Goal: Task Accomplishment & Management: Use online tool/utility

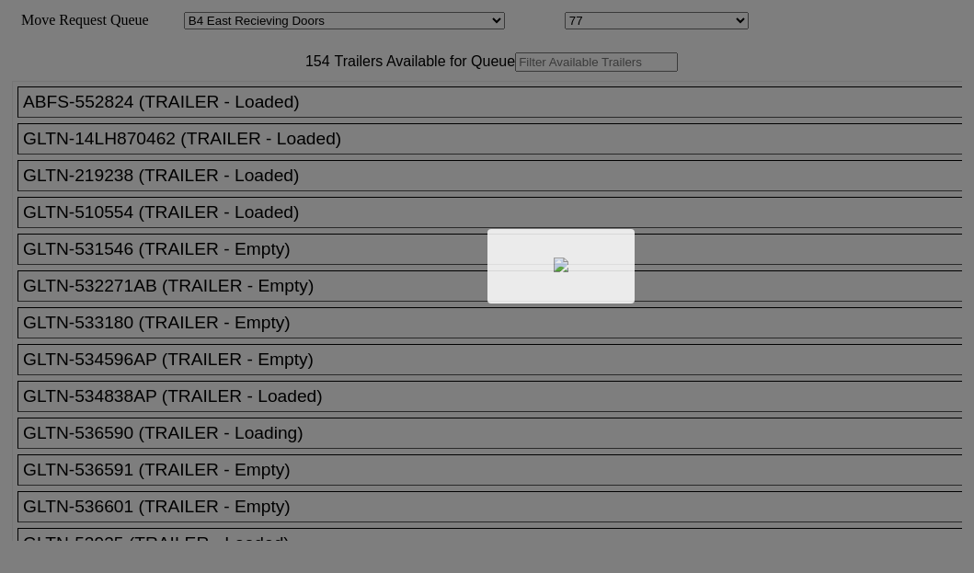
select select "527"
select select "8133"
click at [238, 119] on div at bounding box center [487, 286] width 974 height 573
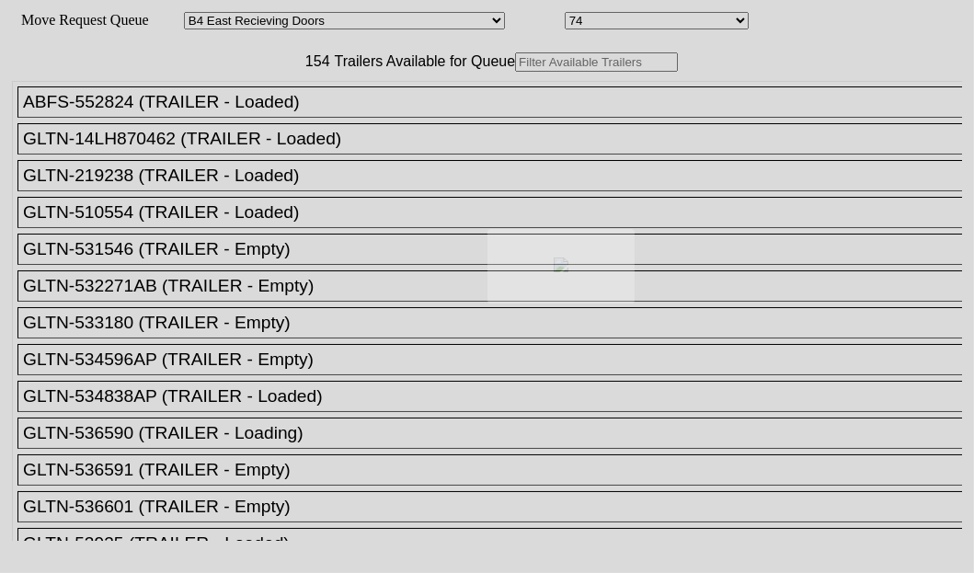
drag, startPoint x: 270, startPoint y: 127, endPoint x: 278, endPoint y: 120, distance: 9.8
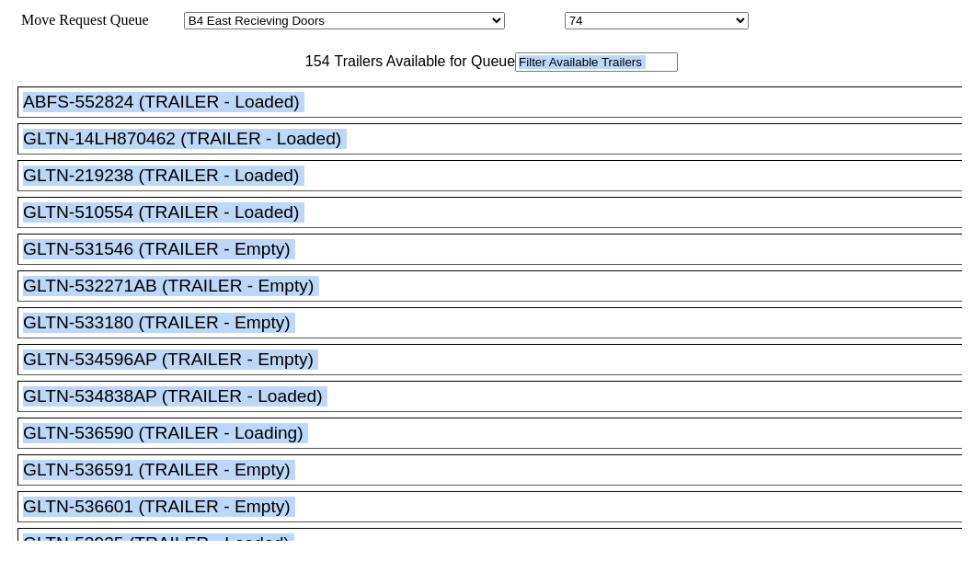
click at [515, 72] on input "text" at bounding box center [596, 61] width 163 height 19
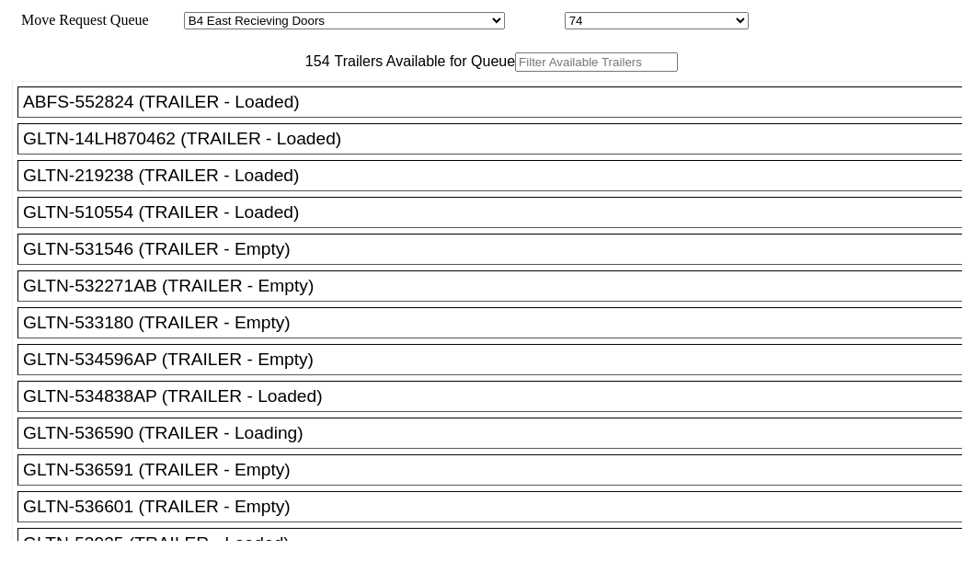
paste input "166203"
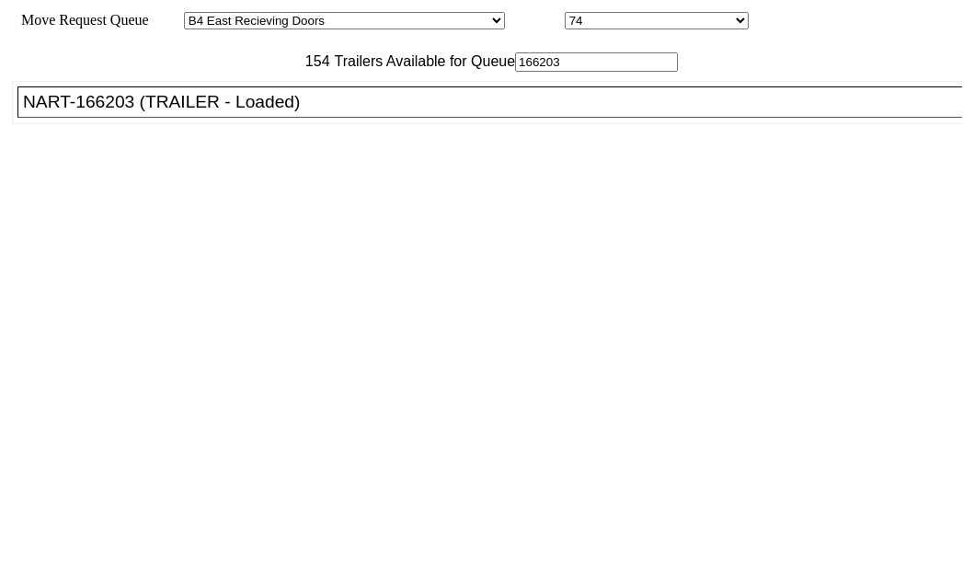
type input "166203"
click at [137, 112] on div "NART-166203 (TRAILER - Loaded)" at bounding box center [498, 102] width 950 height 20
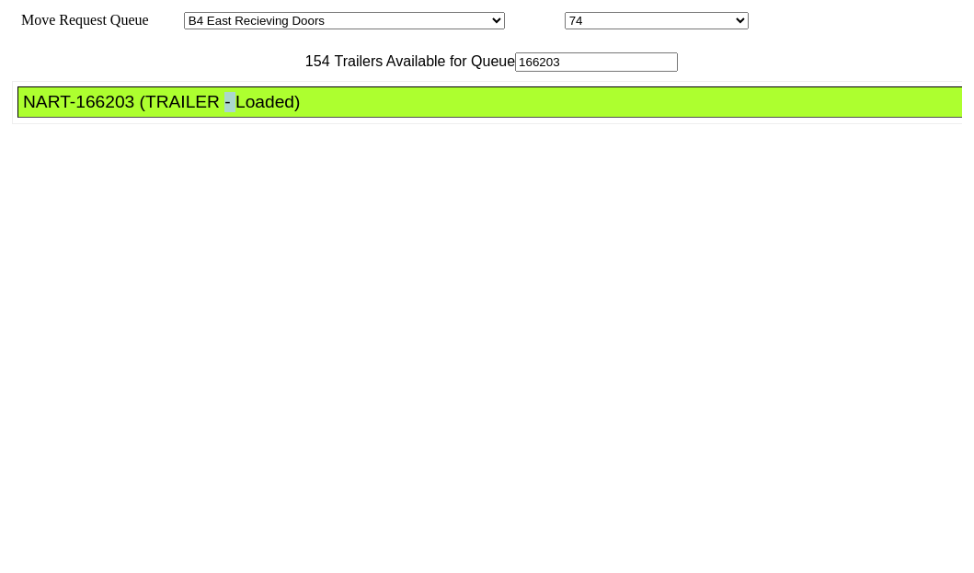
click at [137, 112] on div "NART-166203 (TRAILER - Loaded)" at bounding box center [498, 102] width 950 height 20
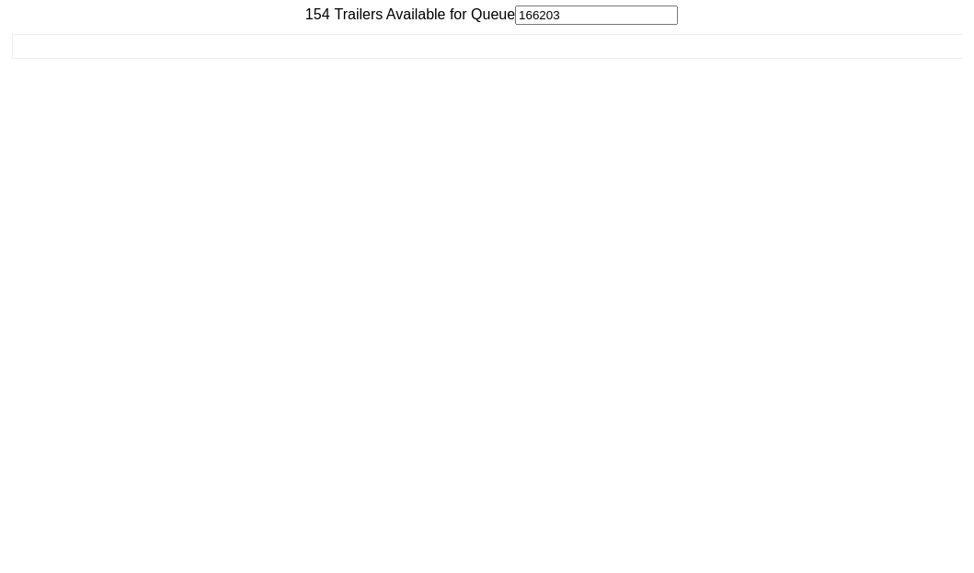
scroll to position [74, 0]
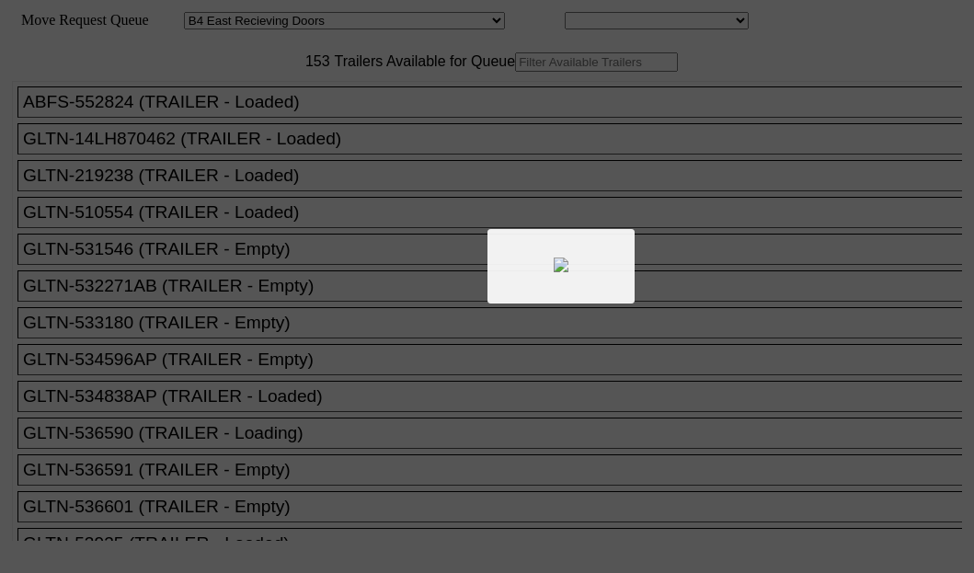
select select "527"
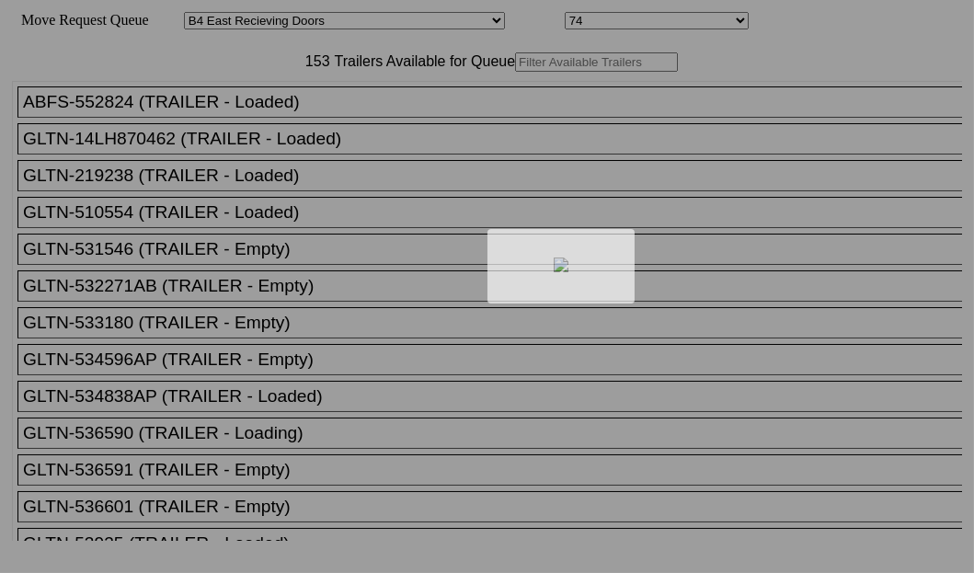
click at [326, 120] on body "Move Request Queue Area Started San Pedro Lost San Pedro Appt San Pedro B4 West…" at bounding box center [486, 310] width 959 height 606
click at [328, 120] on div at bounding box center [487, 286] width 974 height 573
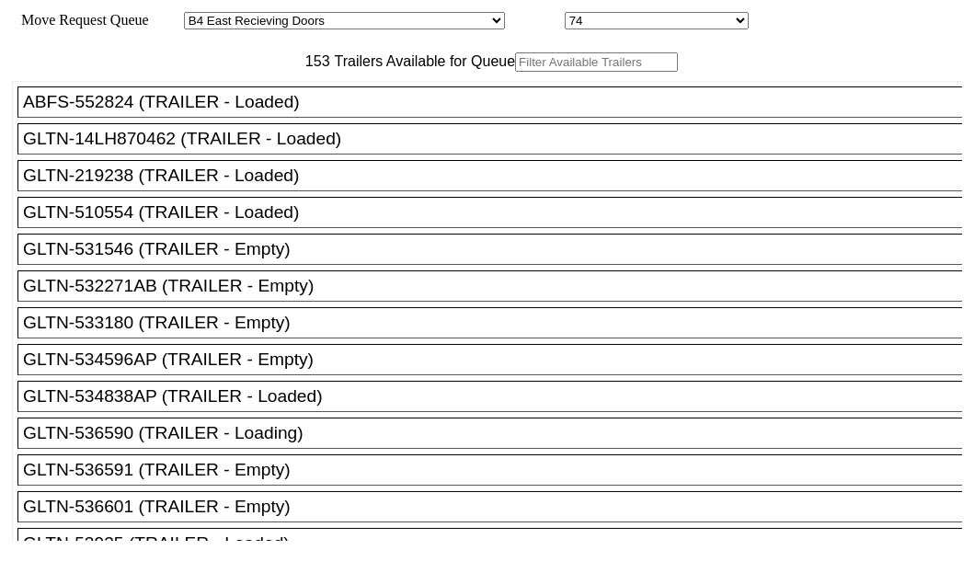
click at [515, 72] on input "text" at bounding box center [596, 61] width 163 height 19
paste input "TA160097"
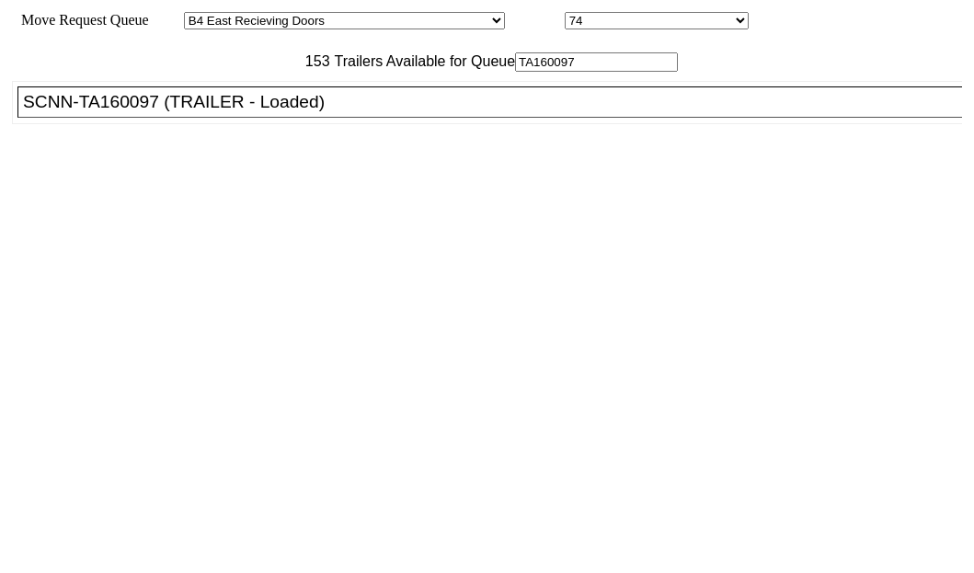
type input "TA160097"
click at [157, 112] on div "SCNN-TA160097 (TRAILER - Loaded)" at bounding box center [498, 102] width 950 height 20
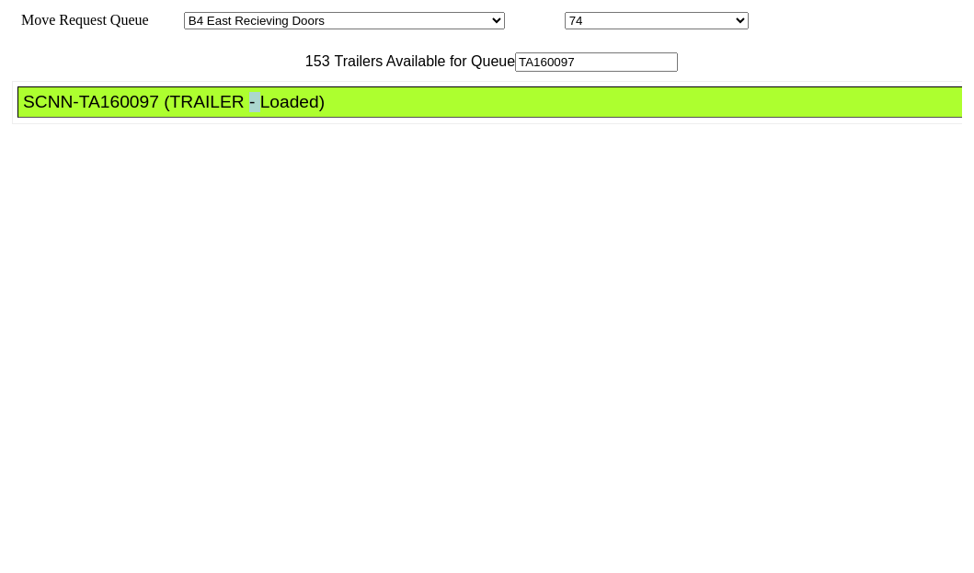
click at [157, 112] on div "SCNN-TA160097 (TRAILER - Loaded)" at bounding box center [498, 102] width 950 height 20
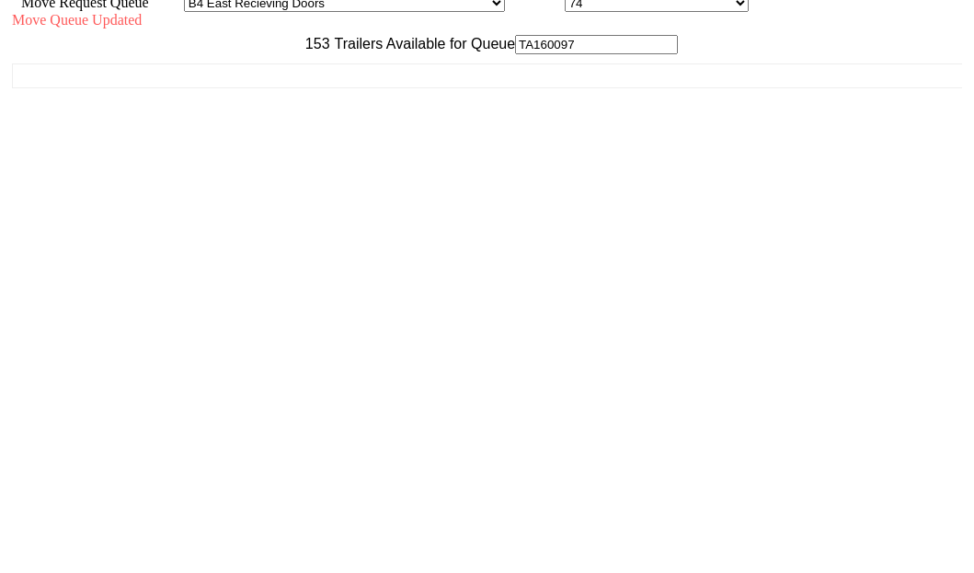
scroll to position [74, 0]
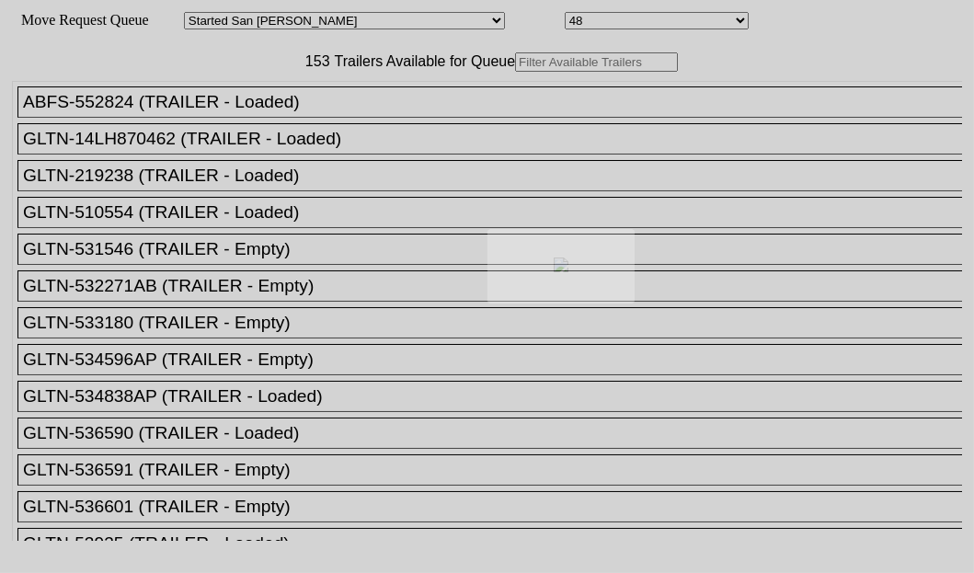
click at [275, 119] on div at bounding box center [487, 286] width 974 height 573
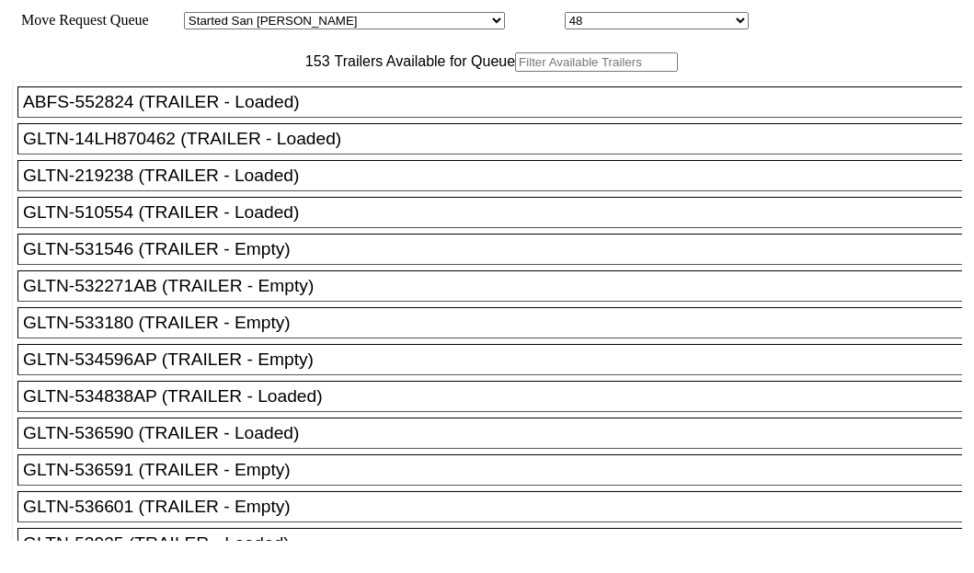
click at [515, 72] on input "text" at bounding box center [596, 61] width 163 height 19
paste input "STTU433163"
type input "STTU433163"
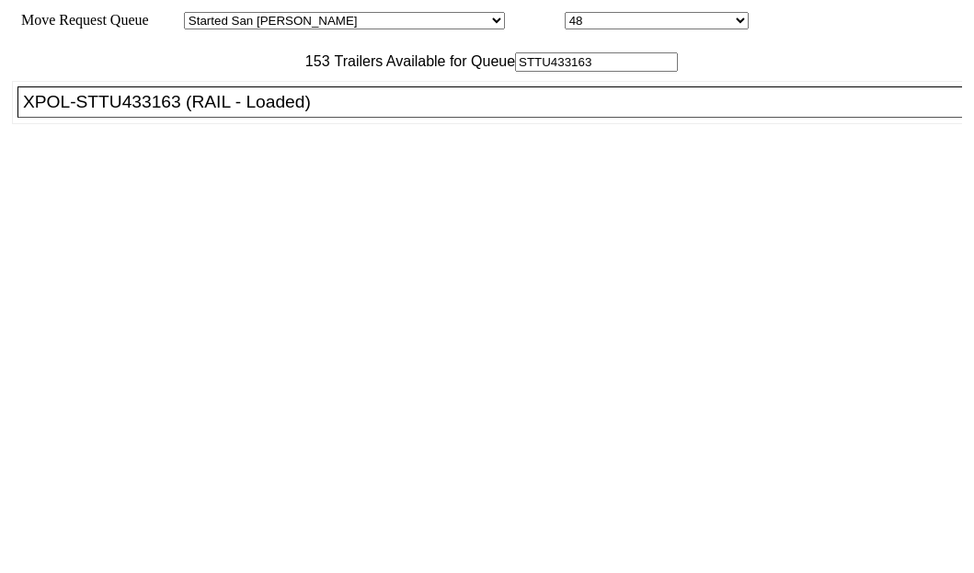
click at [177, 112] on div "XPOL-STTU433163 (RAIL - Loaded)" at bounding box center [498, 102] width 950 height 20
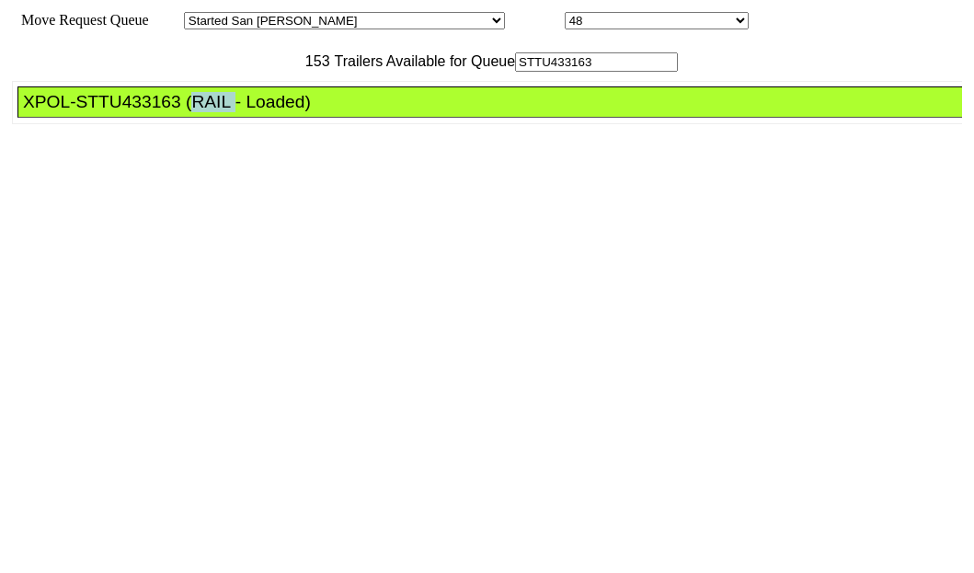
click at [177, 112] on div "XPOL-STTU433163 (RAIL - Loaded)" at bounding box center [498, 102] width 950 height 20
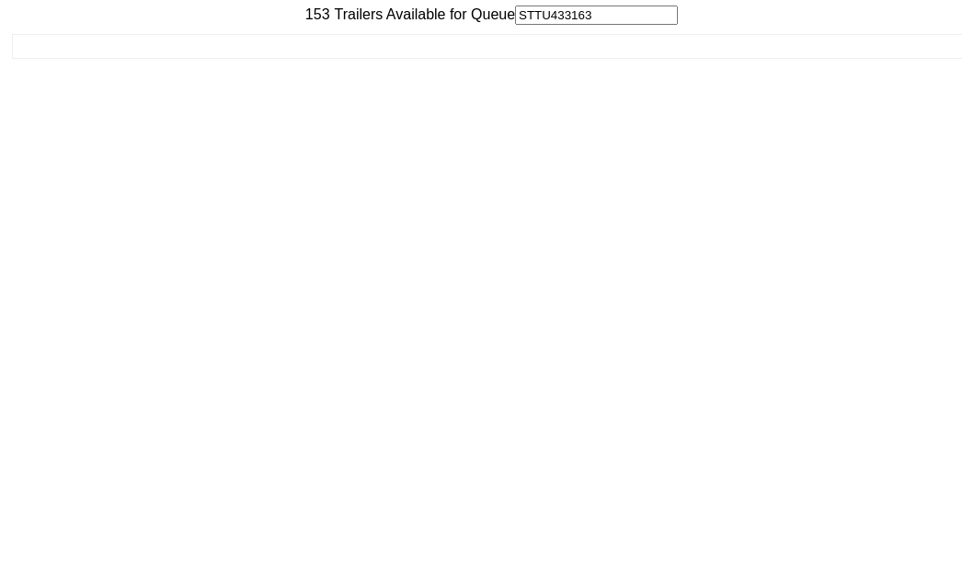
scroll to position [74, 0]
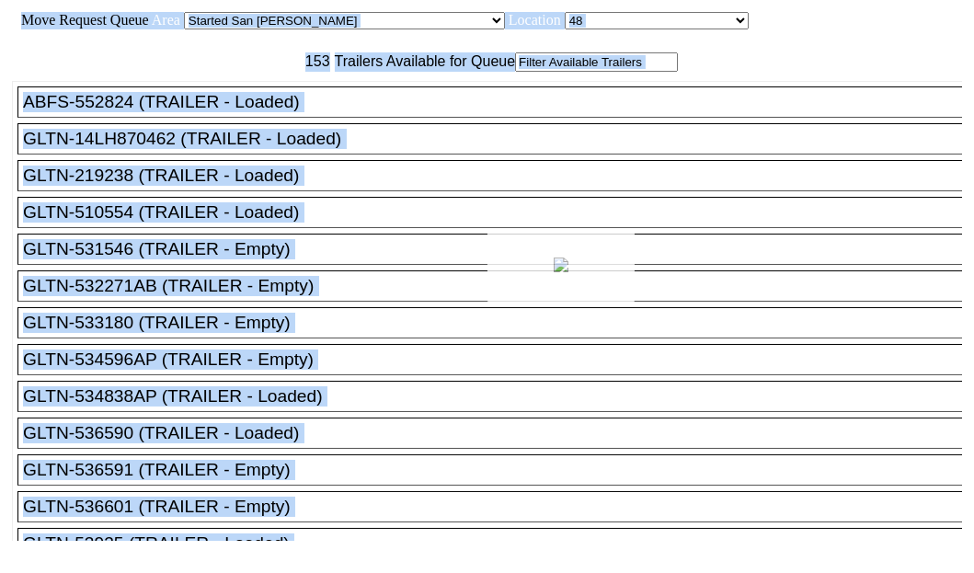
click at [285, 123] on div at bounding box center [487, 286] width 974 height 573
click at [289, 120] on div at bounding box center [487, 286] width 974 height 573
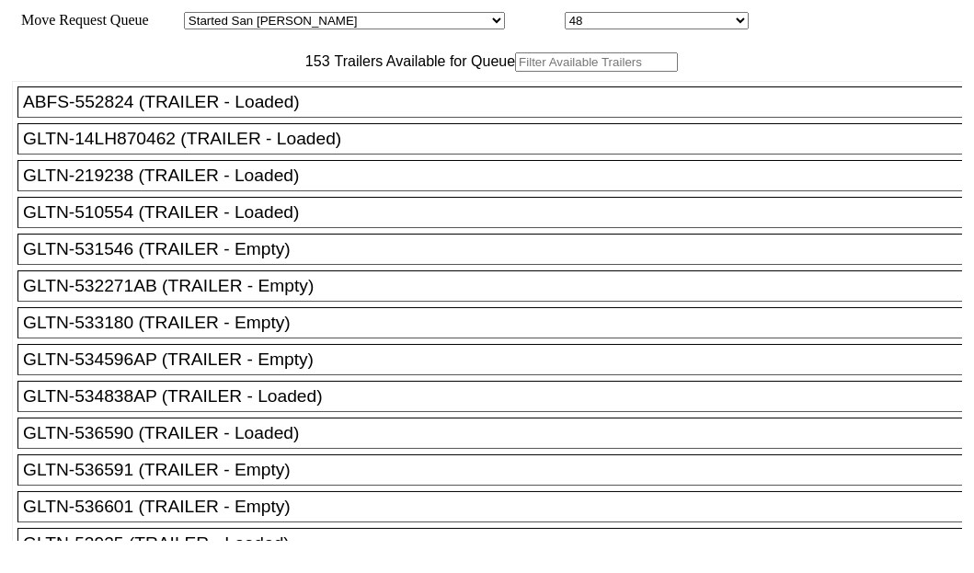
click at [515, 72] on input "text" at bounding box center [596, 61] width 163 height 19
paste input "651177"
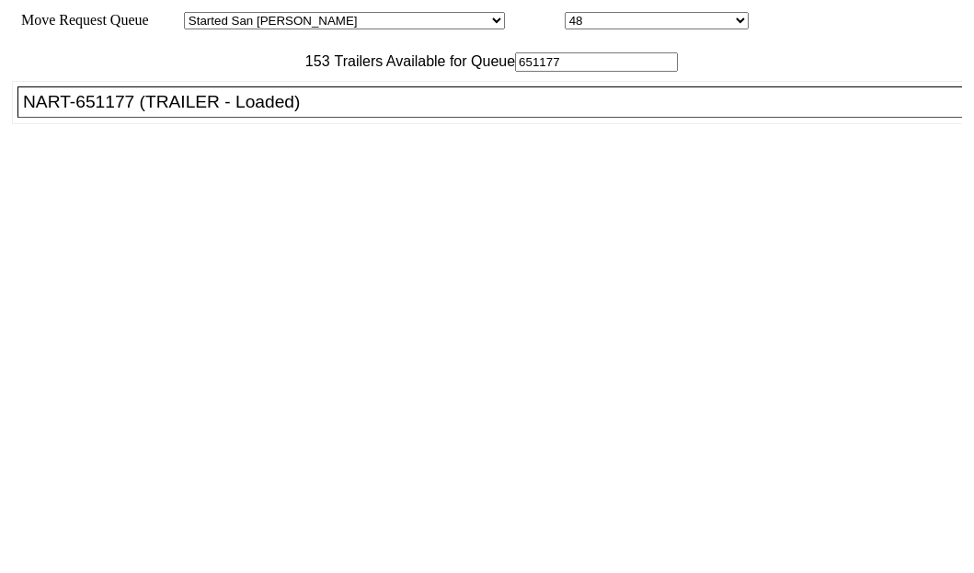
type input "651177"
click at [138, 112] on div "NART-651177 (TRAILER - Loaded)" at bounding box center [498, 102] width 950 height 20
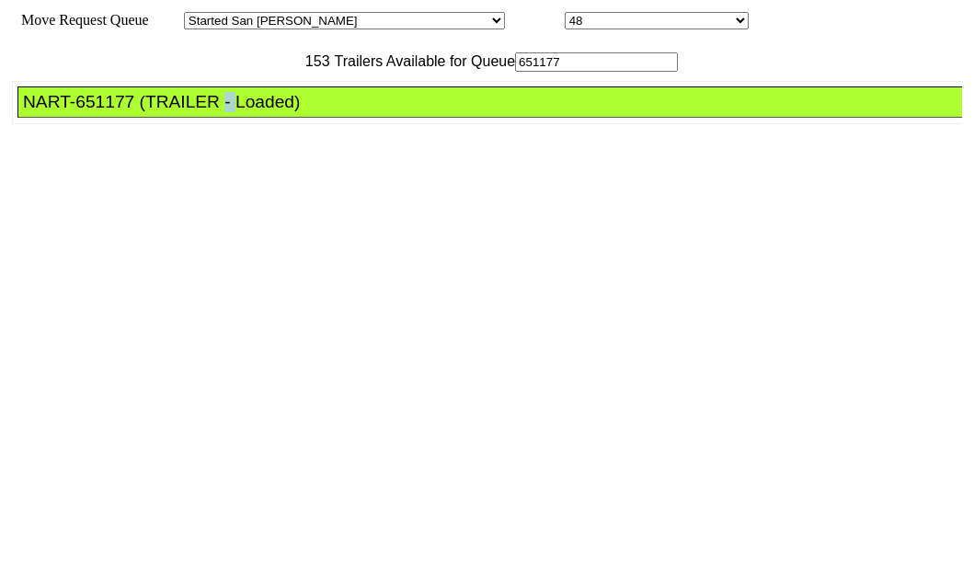
click at [138, 112] on div "NART-651177 (TRAILER - Loaded)" at bounding box center [498, 102] width 950 height 20
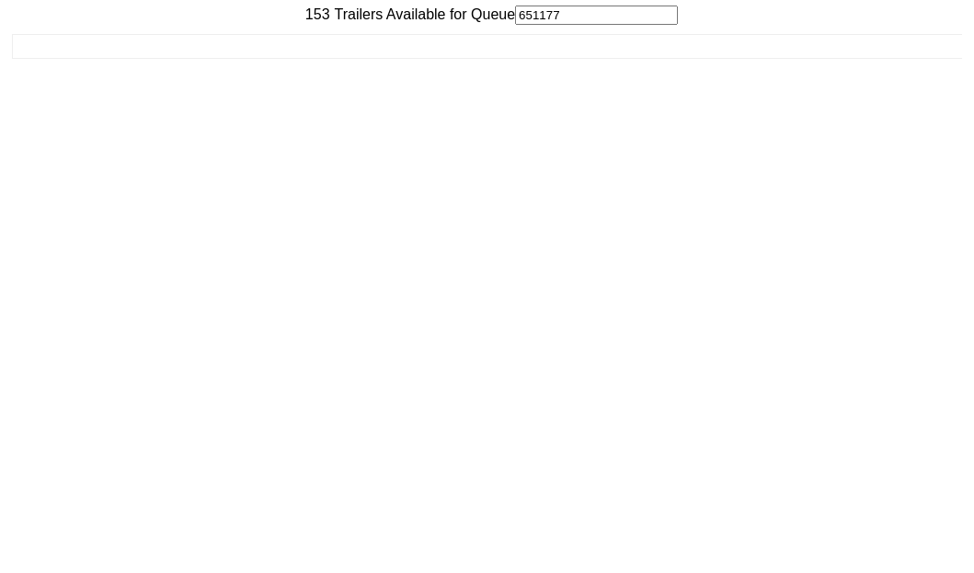
scroll to position [74, 0]
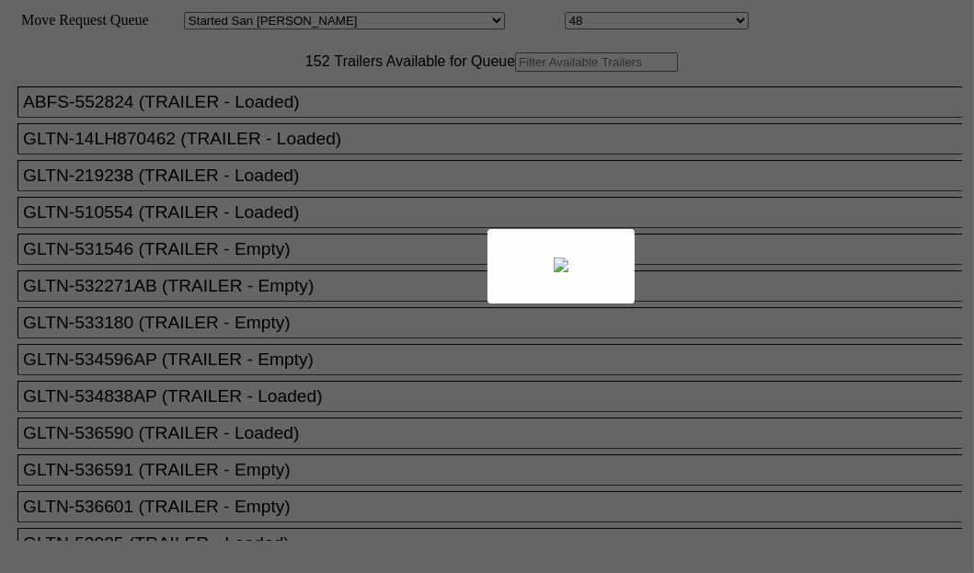
click at [304, 117] on div at bounding box center [487, 286] width 974 height 573
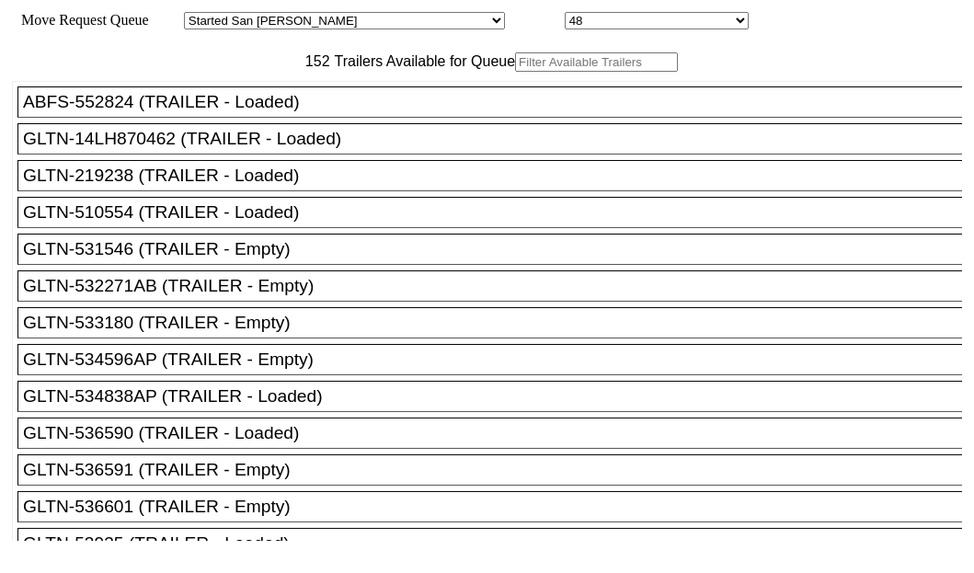
click at [515, 72] on input "text" at bounding box center [596, 61] width 163 height 19
paste input "150811"
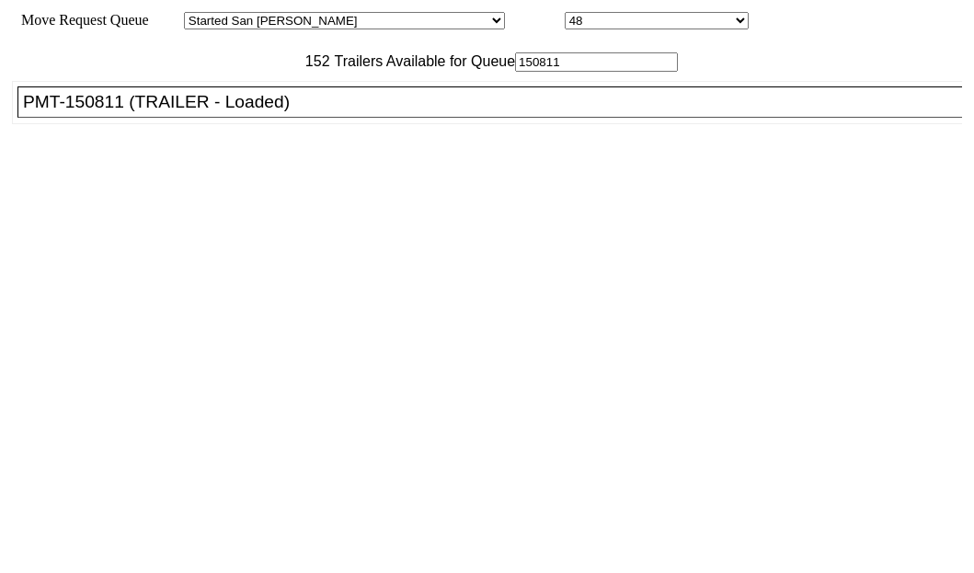
type input "150811"
click at [88, 118] on li "PMT-150811 (TRAILER - Loaded)" at bounding box center [497, 101] width 961 height 31
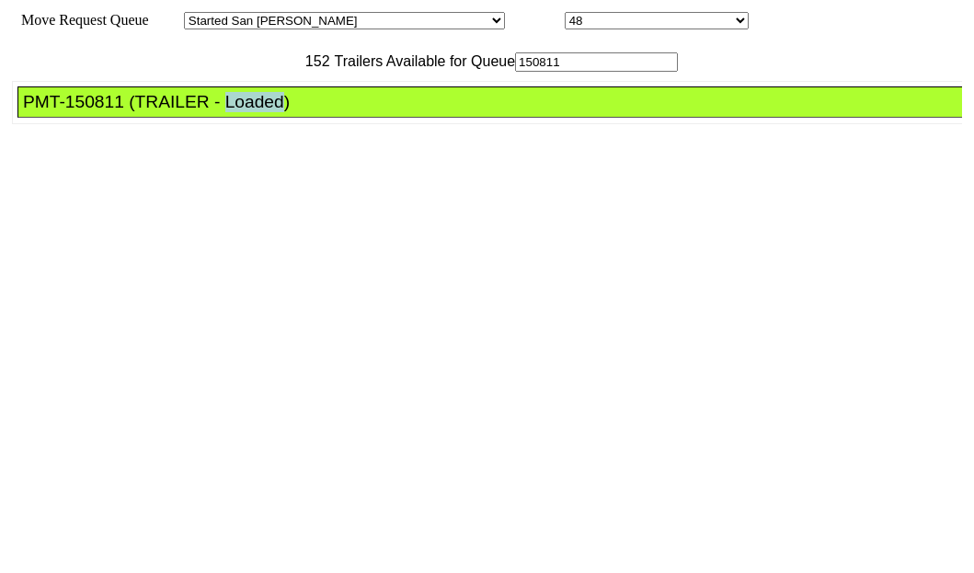
click at [88, 118] on li "PMT-150811 (TRAILER - Loaded)" at bounding box center [497, 101] width 961 height 31
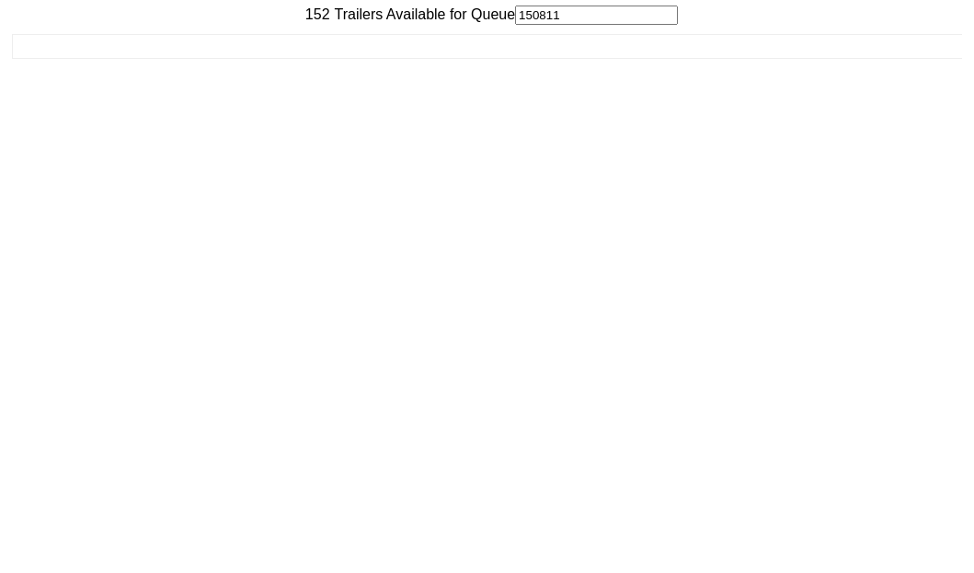
scroll to position [74, 0]
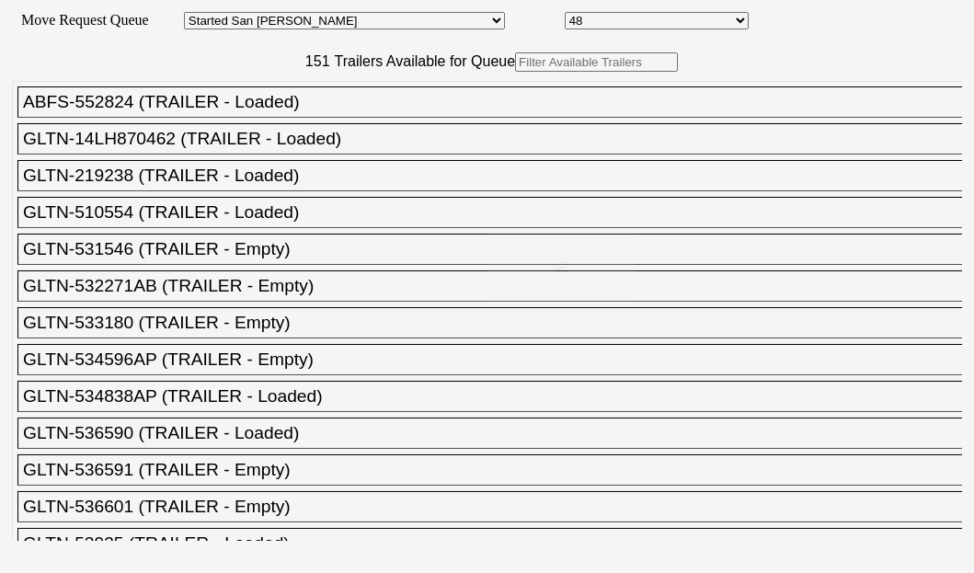
click at [267, 117] on div at bounding box center [487, 286] width 974 height 573
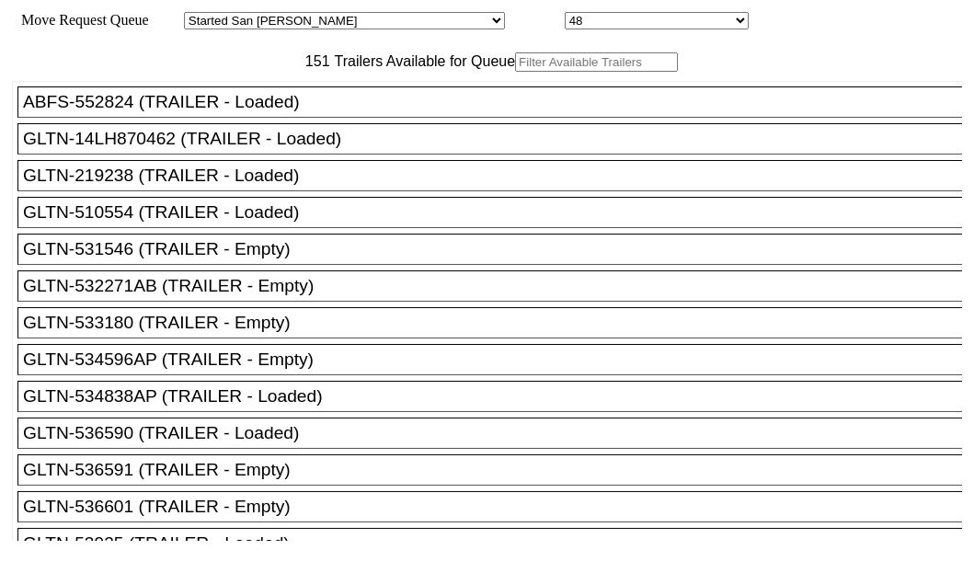
click at [515, 72] on input "text" at bounding box center [596, 61] width 163 height 19
paste input "STTU432332"
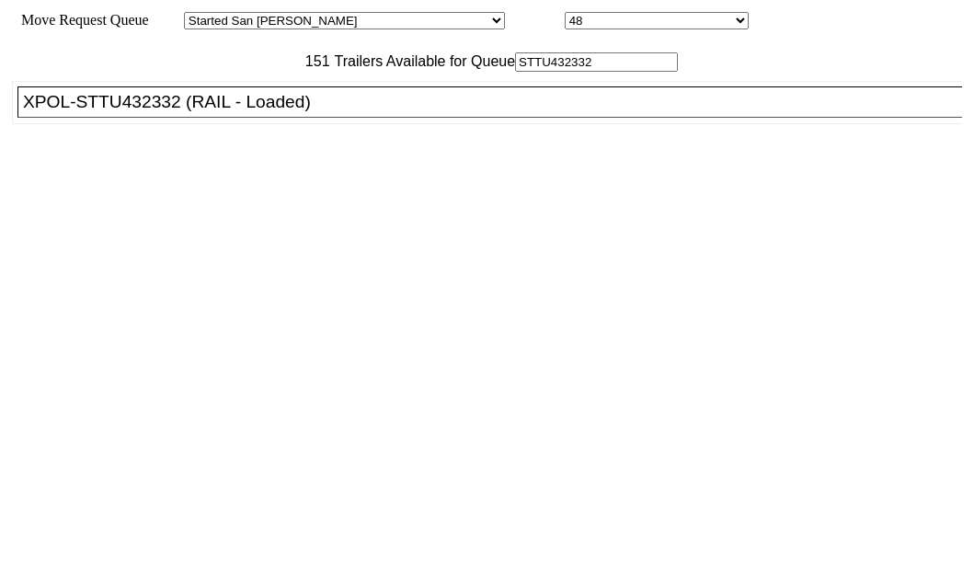
type input "STTU432332"
click at [52, 112] on div "XPOL-STTU432332 (RAIL - Loaded)" at bounding box center [498, 102] width 950 height 20
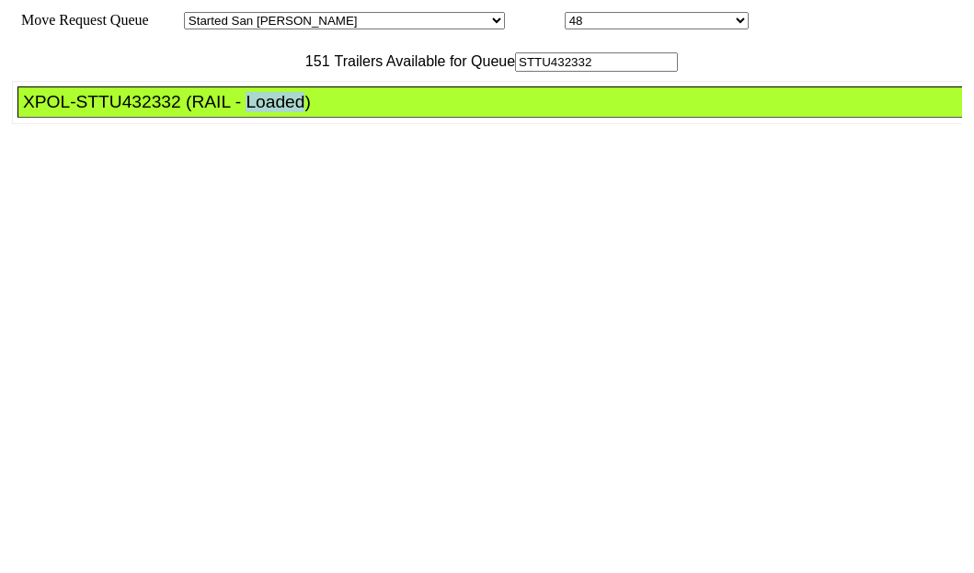
click at [52, 112] on div "XPOL-STTU432332 (RAIL - Loaded)" at bounding box center [498, 102] width 950 height 20
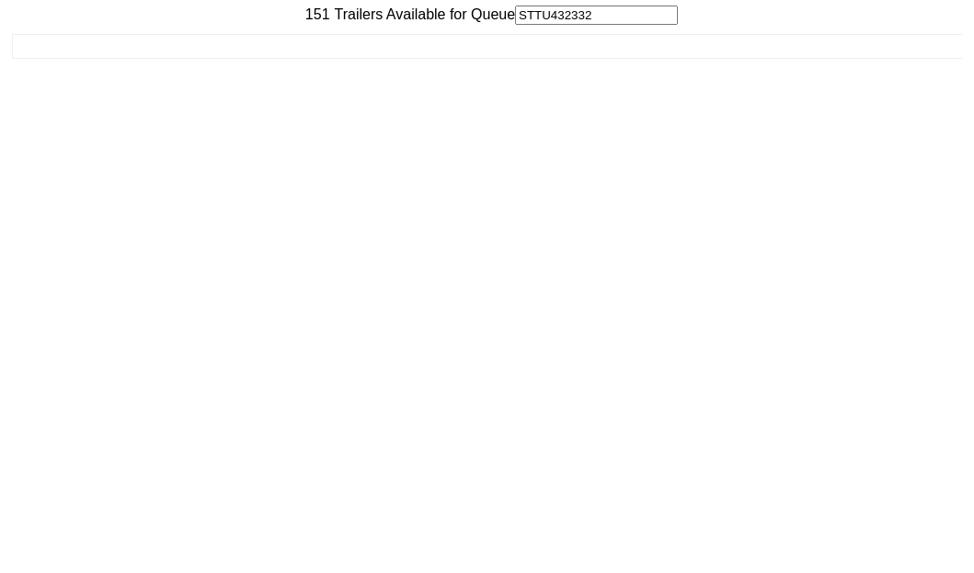
scroll to position [74, 0]
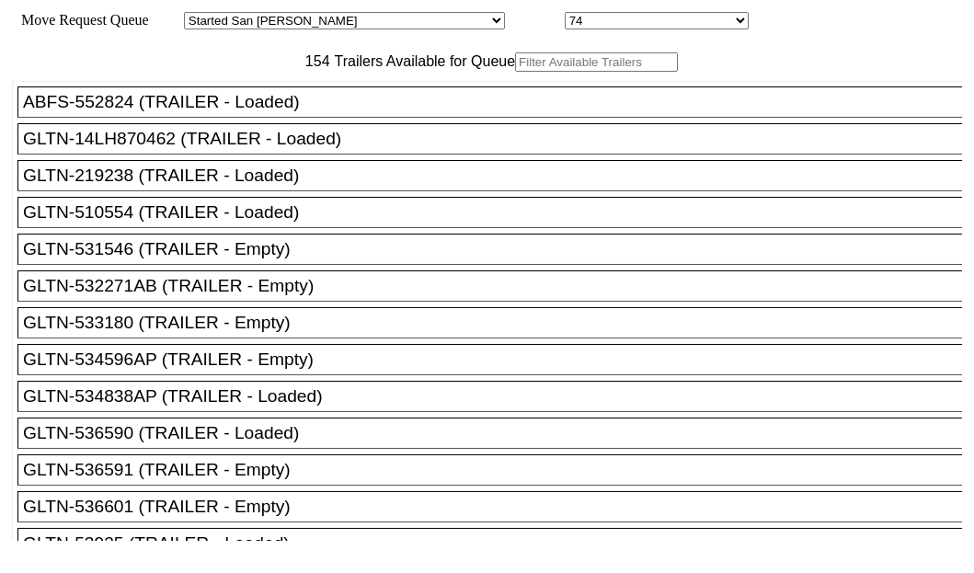
click at [515, 72] on input "text" at bounding box center [596, 61] width 163 height 19
paste input "XPOU423064"
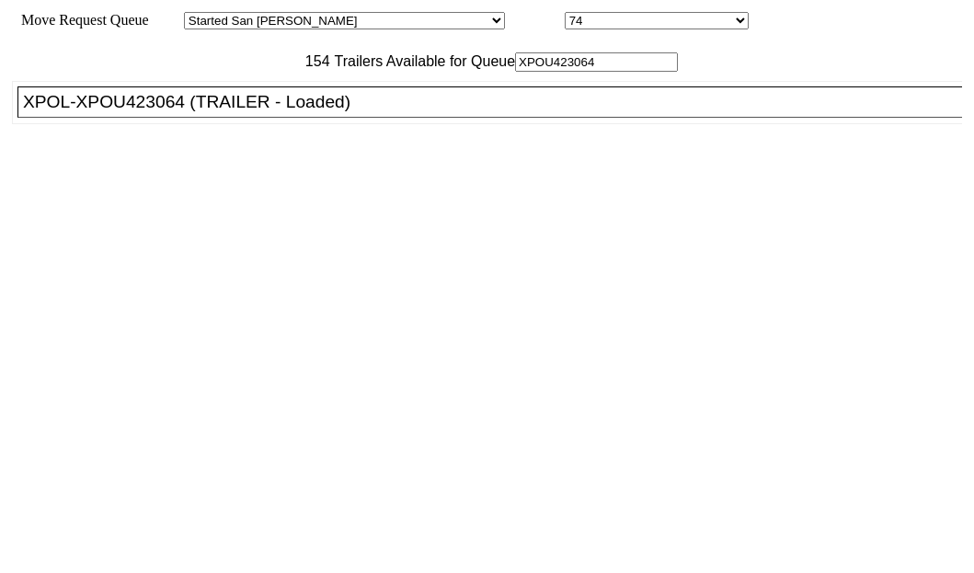
type input "XPOU423064"
click at [132, 112] on div "XPOL-XPOU423064 (TRAILER - Loaded)" at bounding box center [498, 102] width 950 height 20
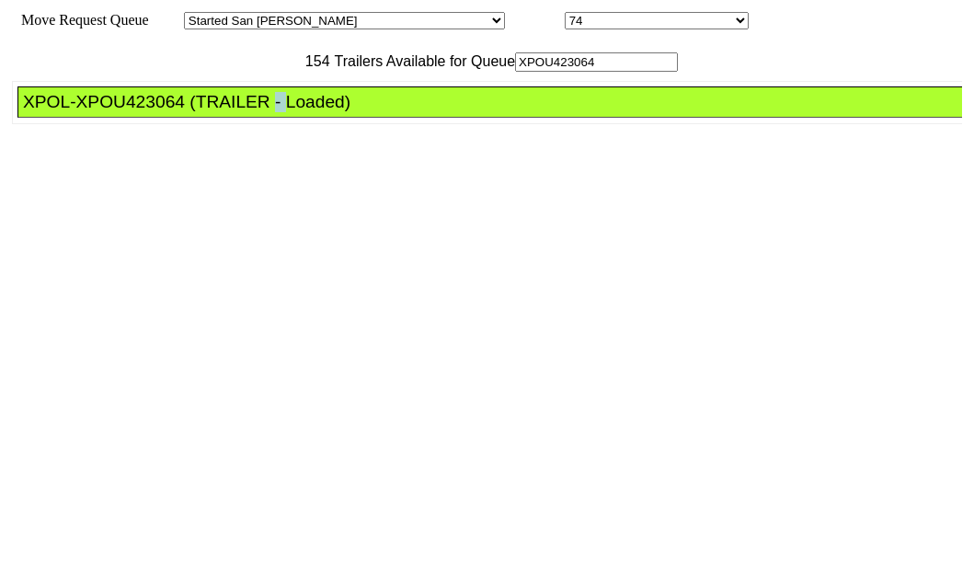
drag, startPoint x: 132, startPoint y: 186, endPoint x: 179, endPoint y: 185, distance: 47.8
click at [132, 112] on div "XPOL-XPOU423064 (TRAILER - Loaded)" at bounding box center [498, 102] width 950 height 20
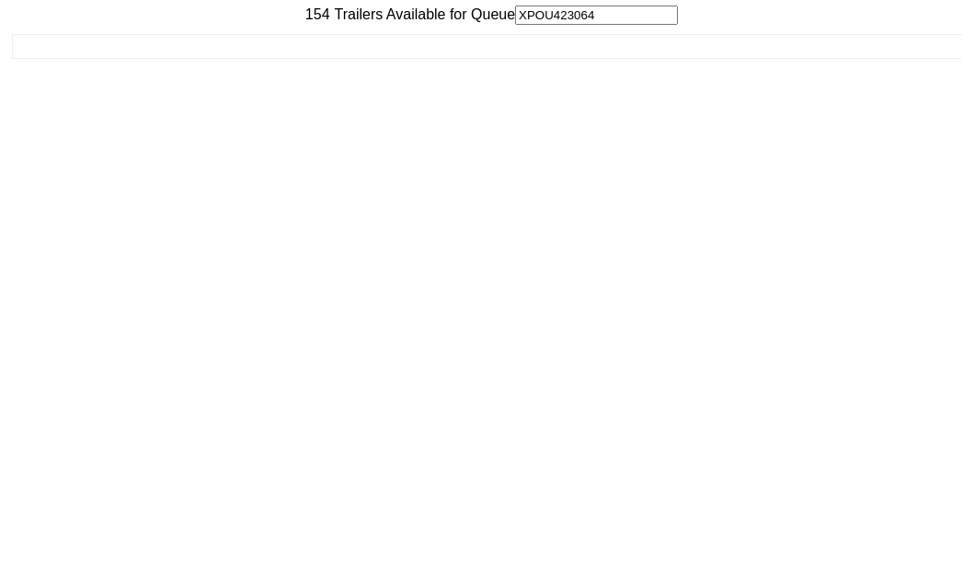
scroll to position [74, 0]
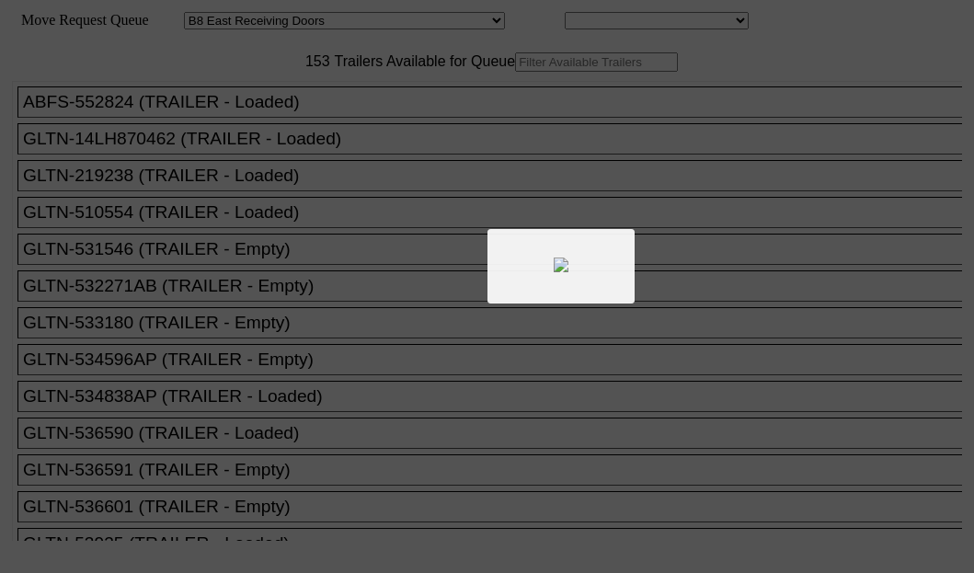
select select "536"
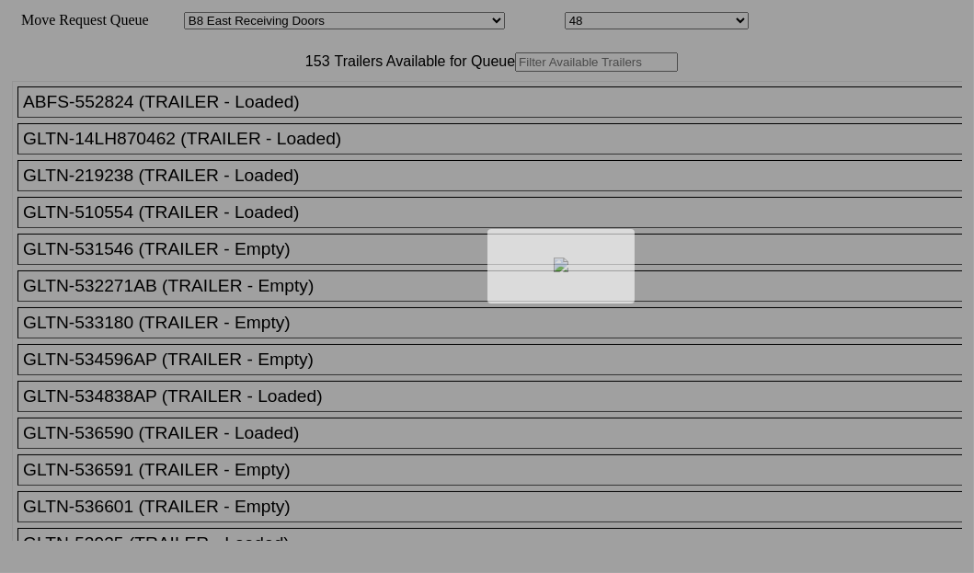
click at [317, 123] on div at bounding box center [487, 286] width 974 height 573
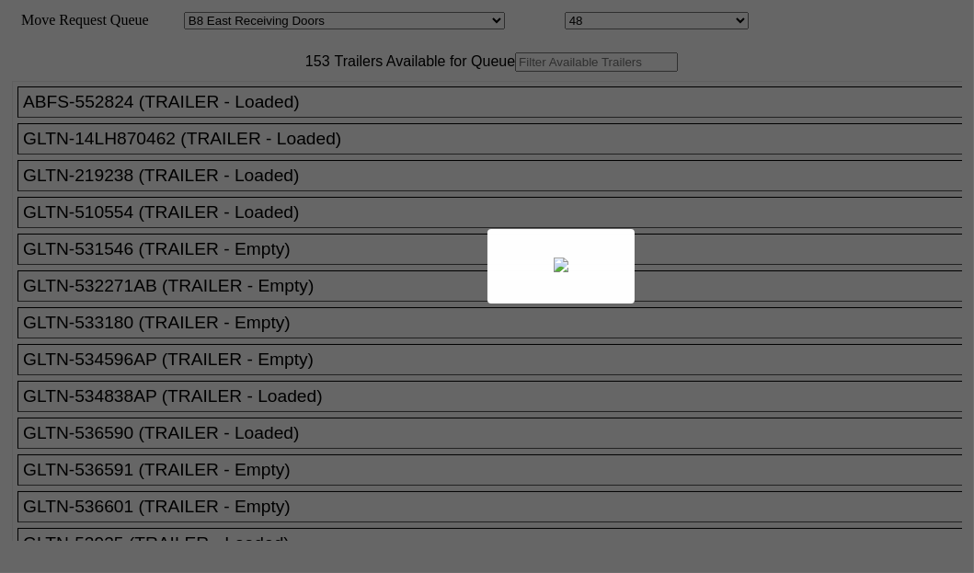
click at [316, 122] on div at bounding box center [487, 286] width 974 height 573
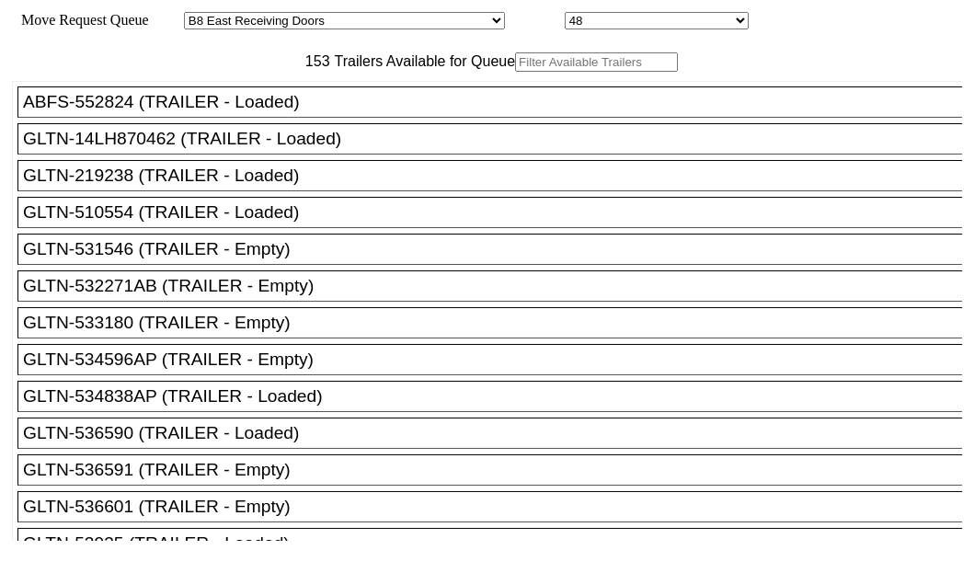
click at [515, 72] on input "text" at bounding box center [596, 61] width 163 height 19
paste input "XPOU420825"
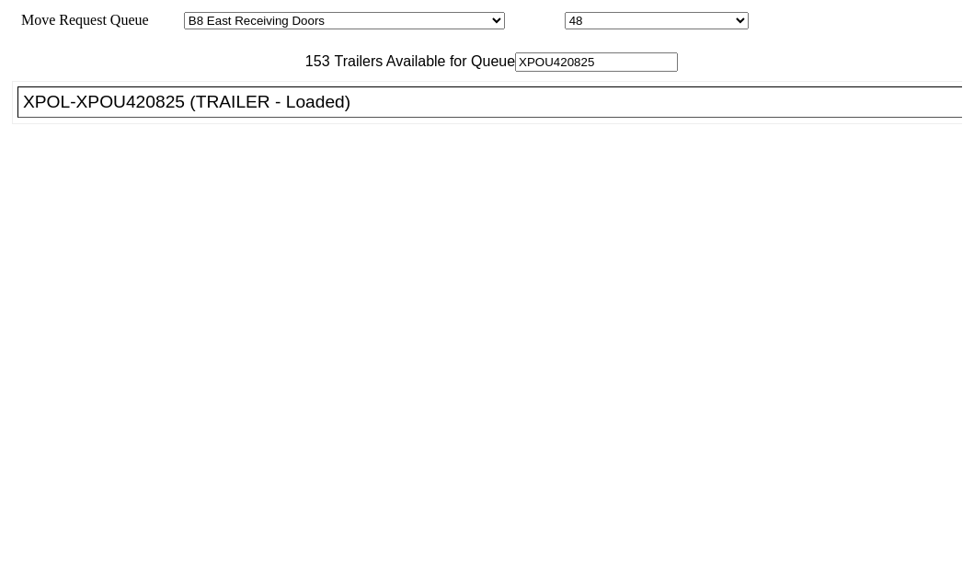
type input "XPOU420825"
click at [128, 112] on div "XPOL-XPOU420825 (TRAILER - Loaded)" at bounding box center [498, 102] width 950 height 20
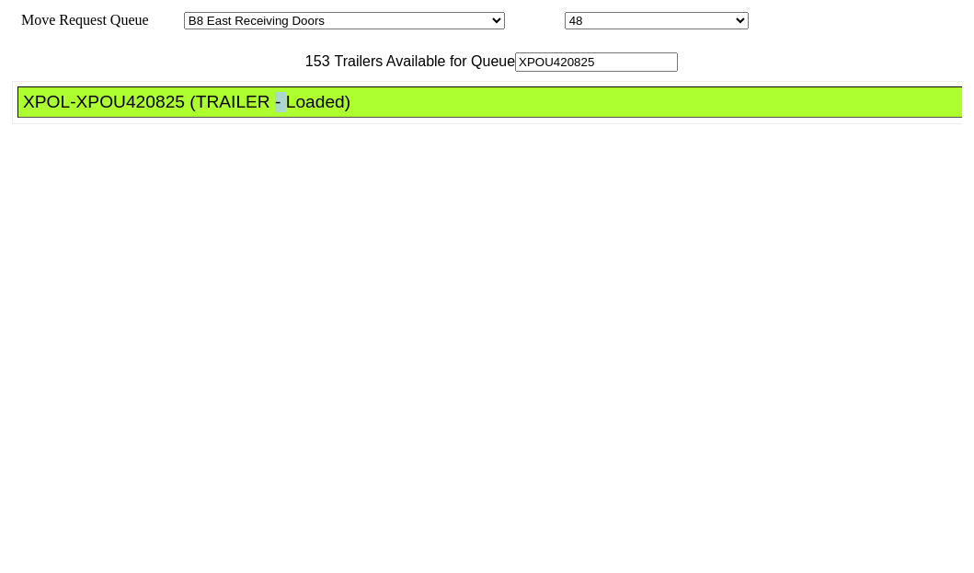
click at [128, 112] on div "XPOL-XPOU420825 (TRAILER - Loaded)" at bounding box center [498, 102] width 950 height 20
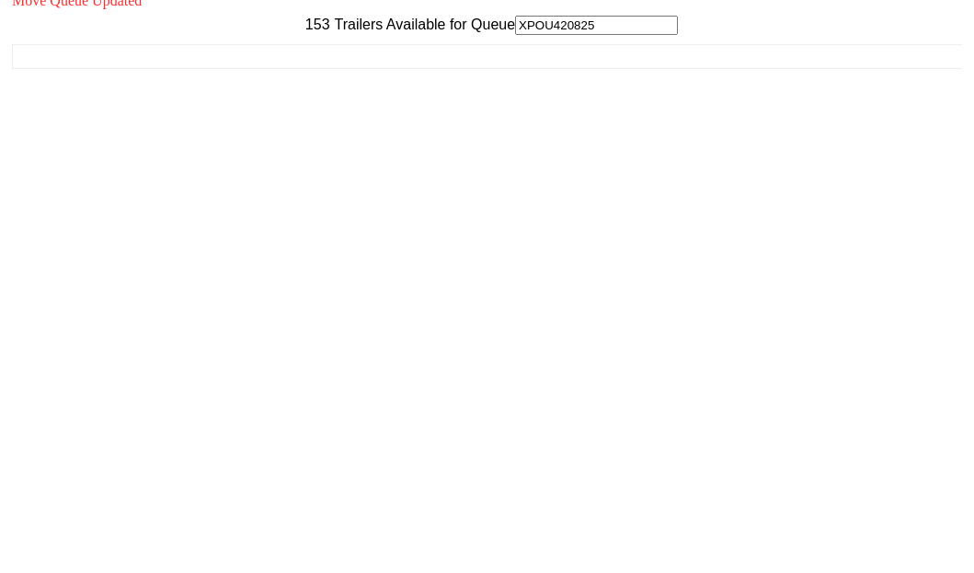
scroll to position [74, 0]
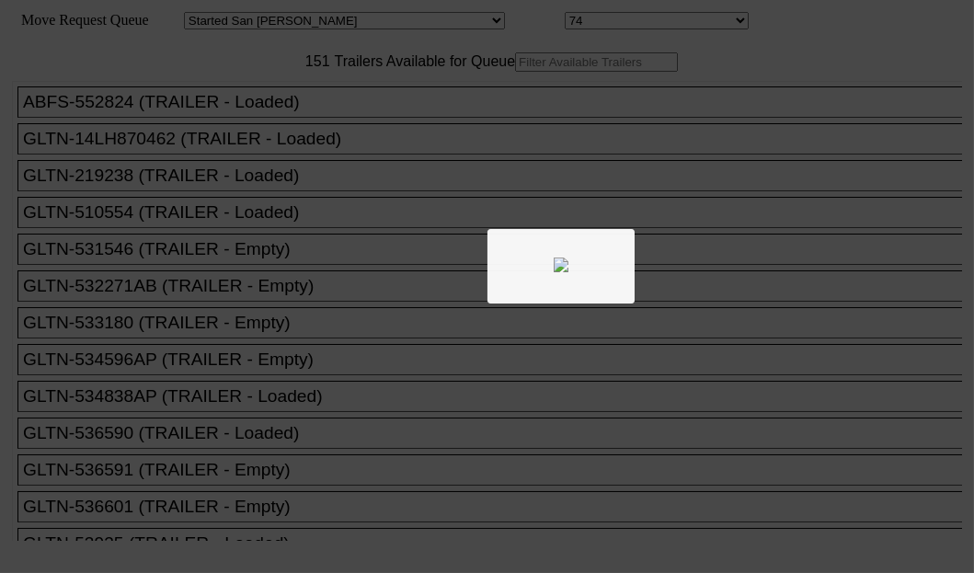
click at [285, 126] on div at bounding box center [487, 286] width 974 height 573
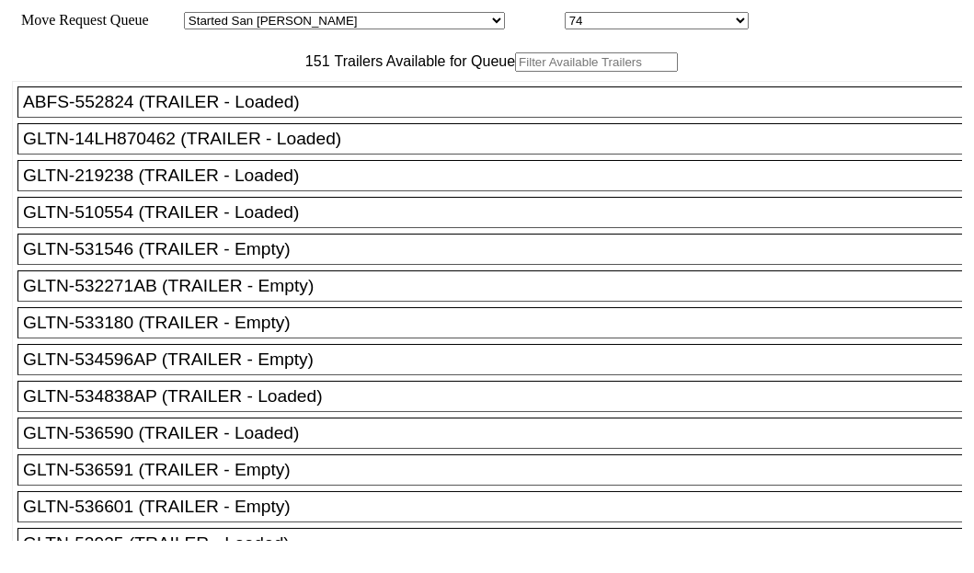
click at [515, 72] on input "text" at bounding box center [596, 61] width 163 height 19
paste input "615985"
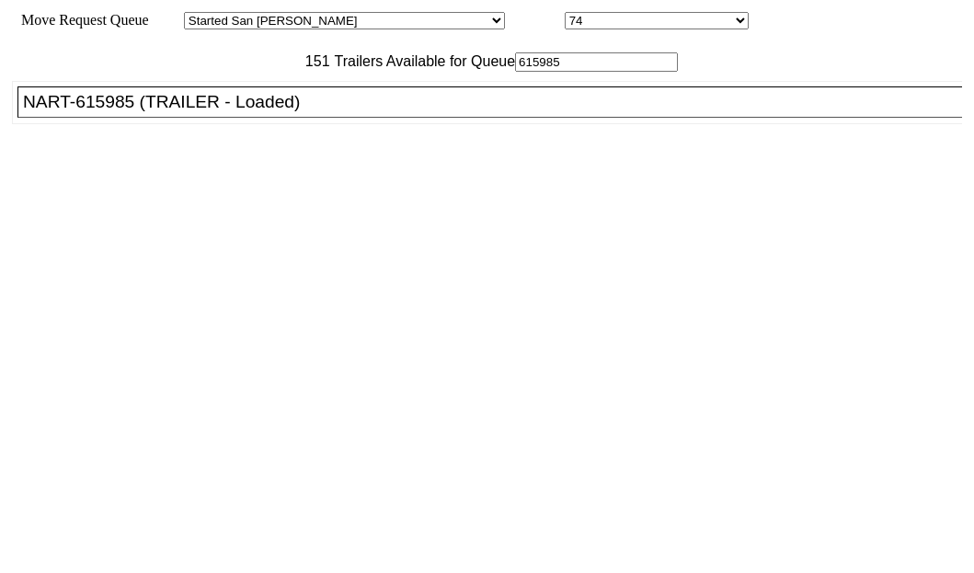
type input "615985"
click at [131, 112] on div "NART-615985 (TRAILER - Loaded)" at bounding box center [498, 102] width 950 height 20
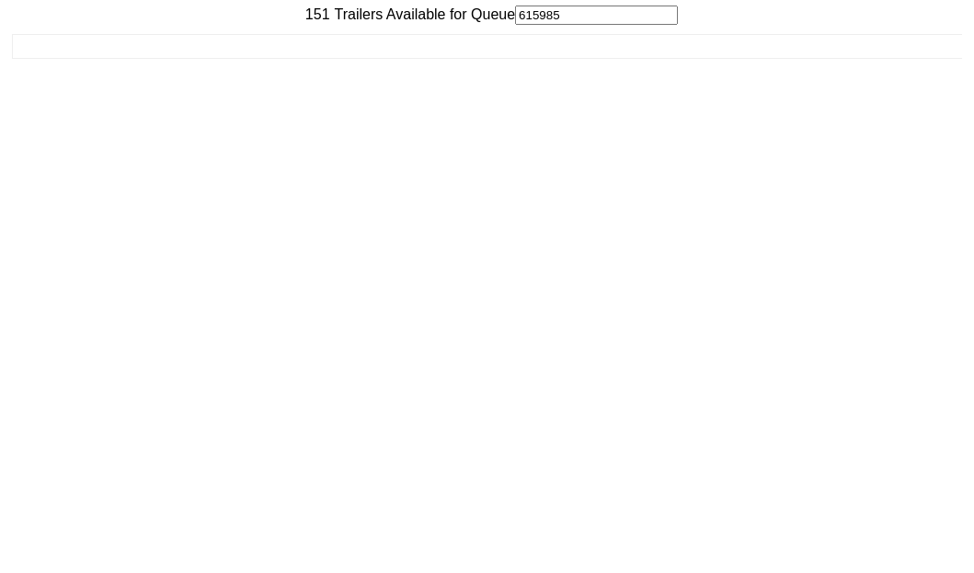
scroll to position [74, 0]
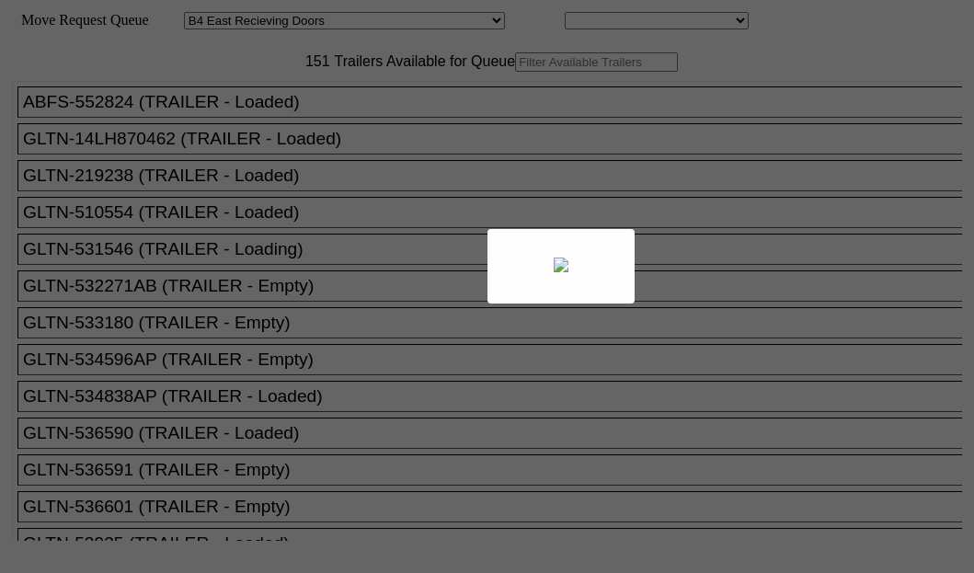
select select "527"
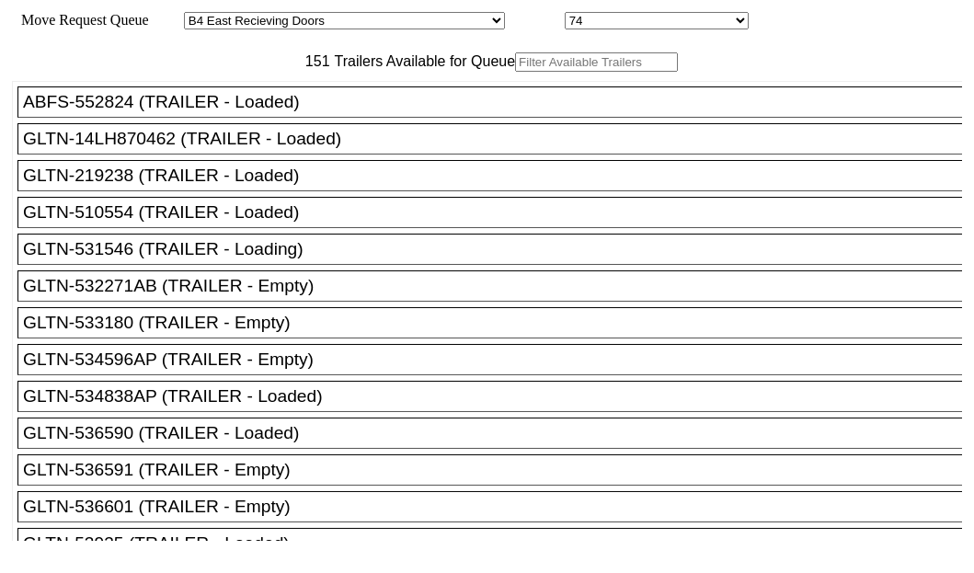
click at [515, 72] on input "text" at bounding box center [596, 61] width 163 height 19
paste input "TA160097"
type input "TA160097"
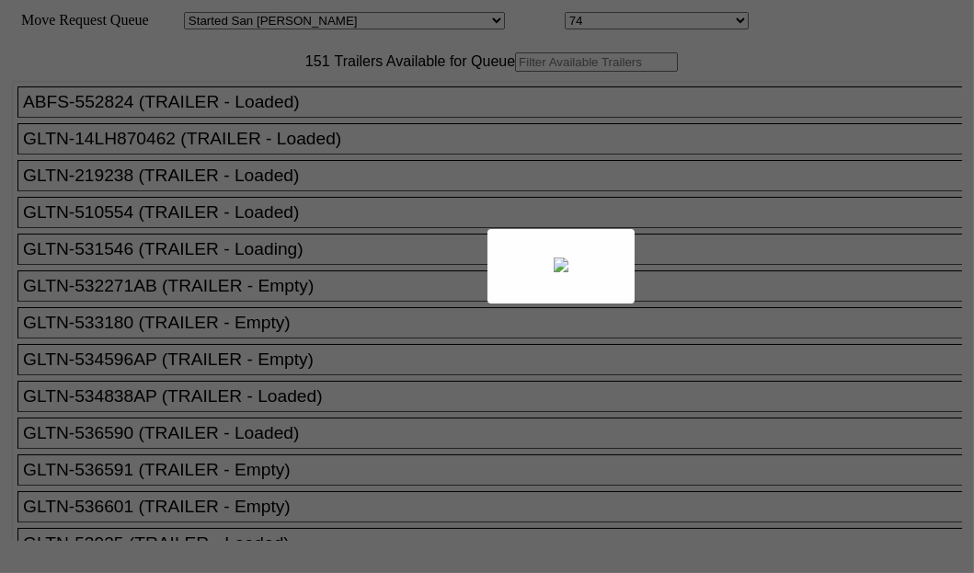
click at [287, 120] on body "Move Request Queue Area Started [GEOGRAPHIC_DATA][PERSON_NAME][PERSON_NAME] [GE…" at bounding box center [486, 310] width 959 height 606
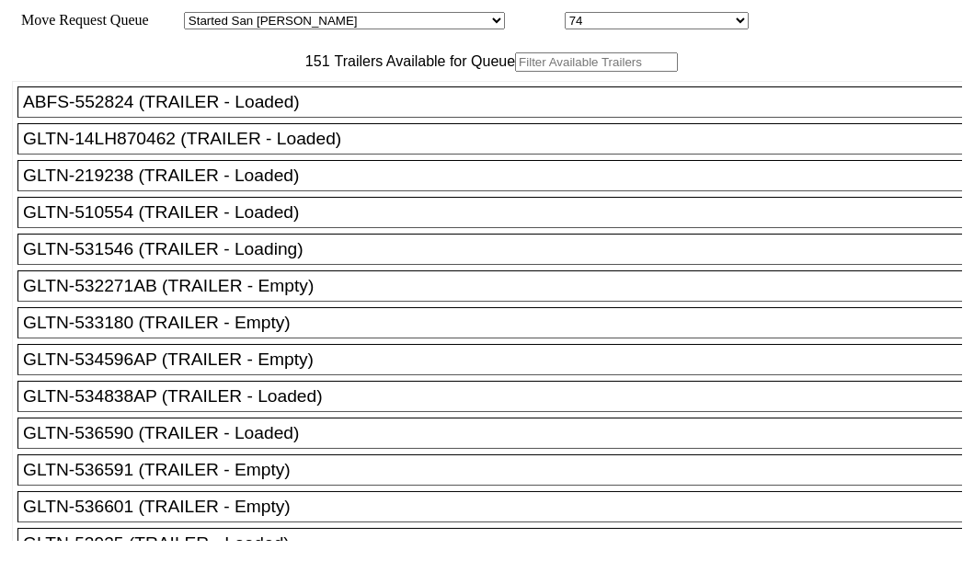
paste input "TA160097"
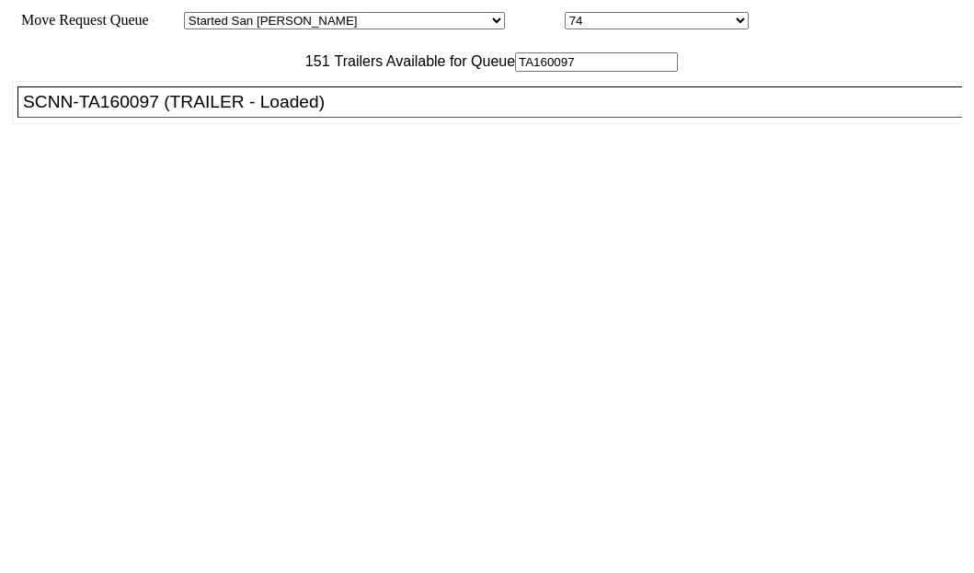
type input "TA160097"
click at [166, 112] on div "SCNN-TA160097 (TRAILER - Loaded)" at bounding box center [498, 102] width 950 height 20
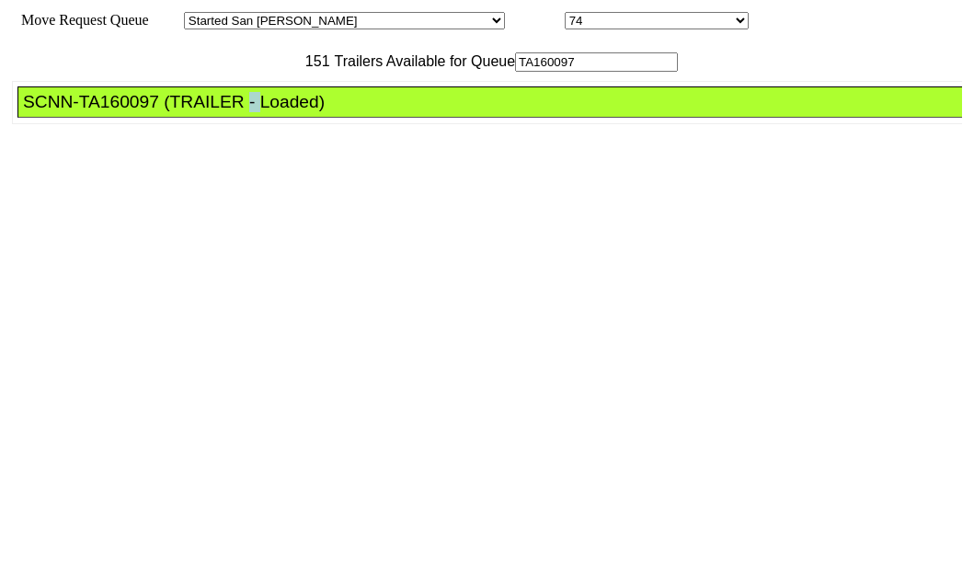
click at [166, 112] on div "SCNN-TA160097 (TRAILER - Loaded)" at bounding box center [498, 102] width 950 height 20
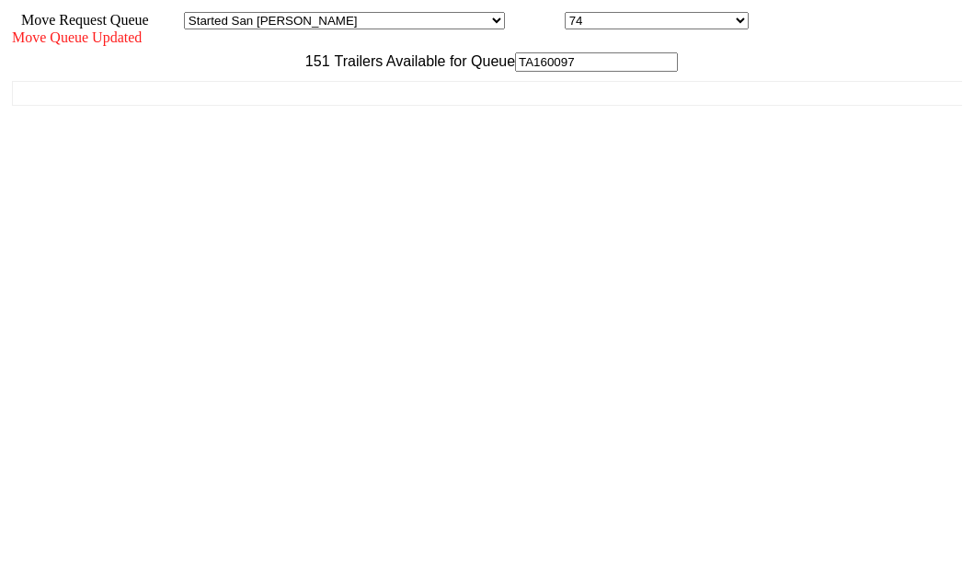
scroll to position [74, 0]
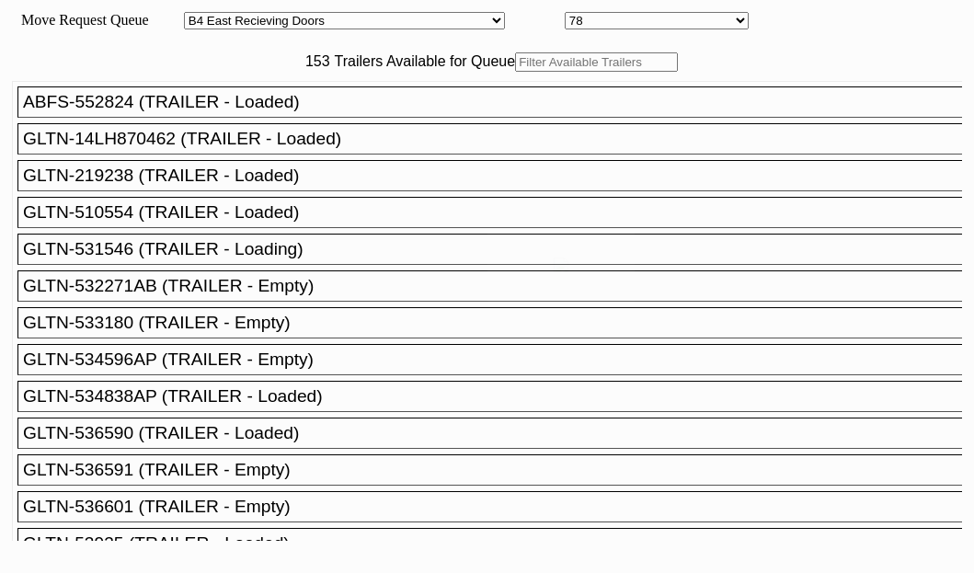
select select "527"
select select "8134"
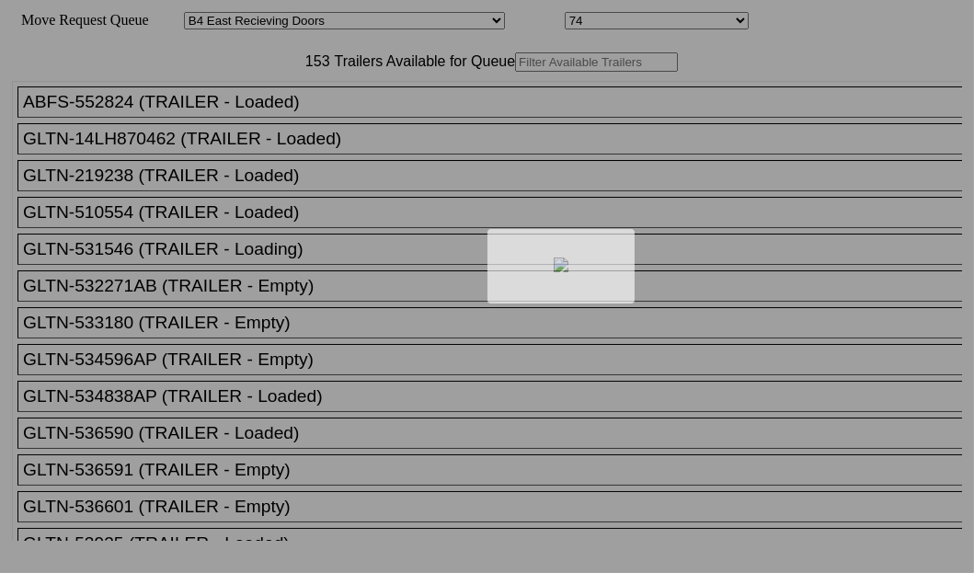
click at [307, 120] on div at bounding box center [487, 286] width 974 height 573
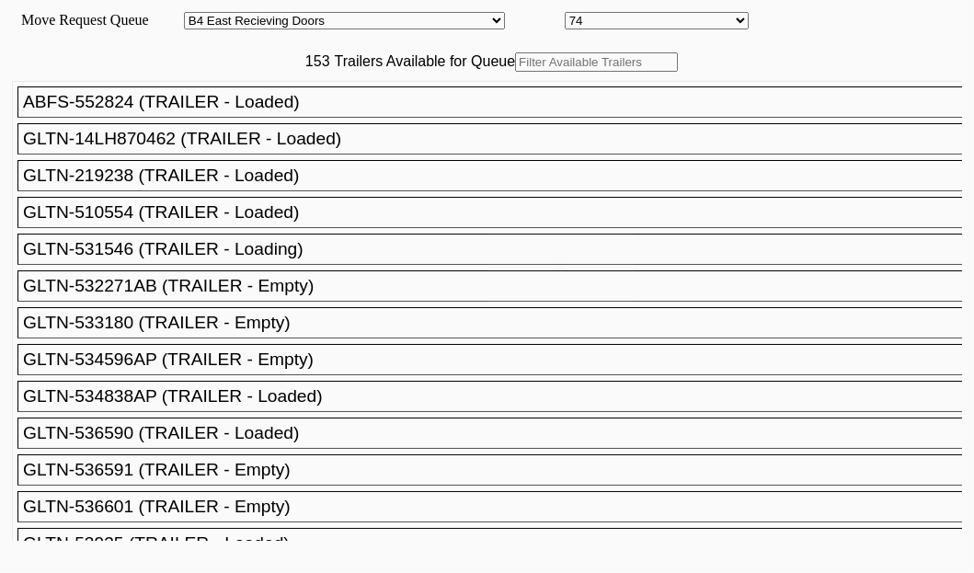
drag, startPoint x: 0, startPoint y: 0, endPoint x: 307, endPoint y: 120, distance: 330.0
click at [515, 72] on input "text" at bounding box center [596, 61] width 163 height 19
paste input "XPOU423393"
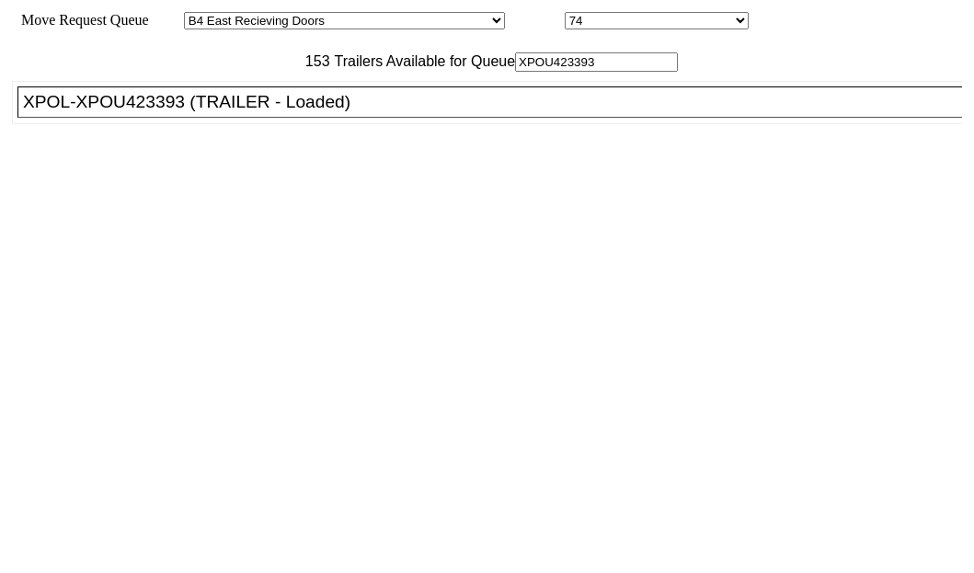
type input "XPOU423393"
click at [137, 112] on div "XPOL-XPOU423393 (TRAILER - Loaded)" at bounding box center [498, 102] width 950 height 20
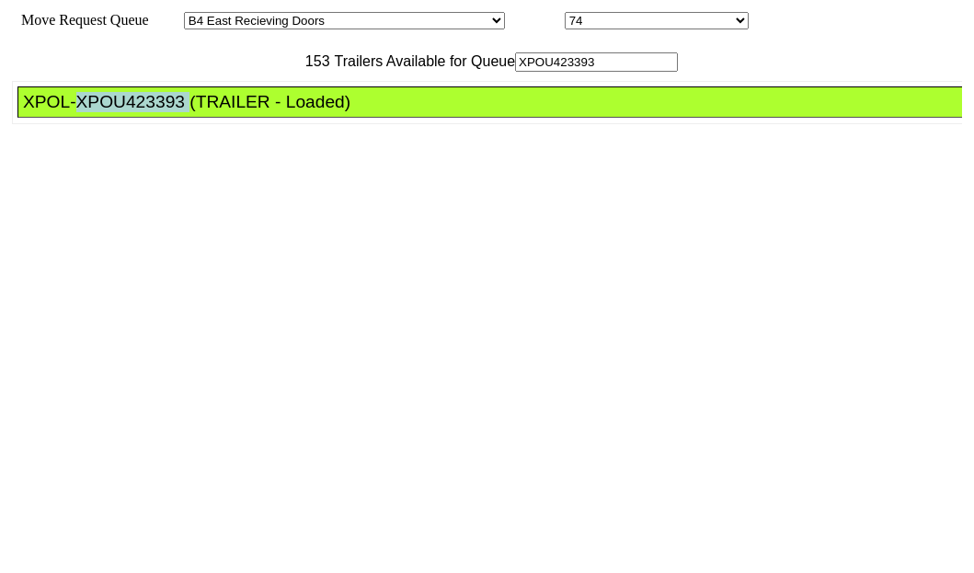
click at [137, 112] on div "XPOL-XPOU423393 (TRAILER - Loaded)" at bounding box center [498, 102] width 950 height 20
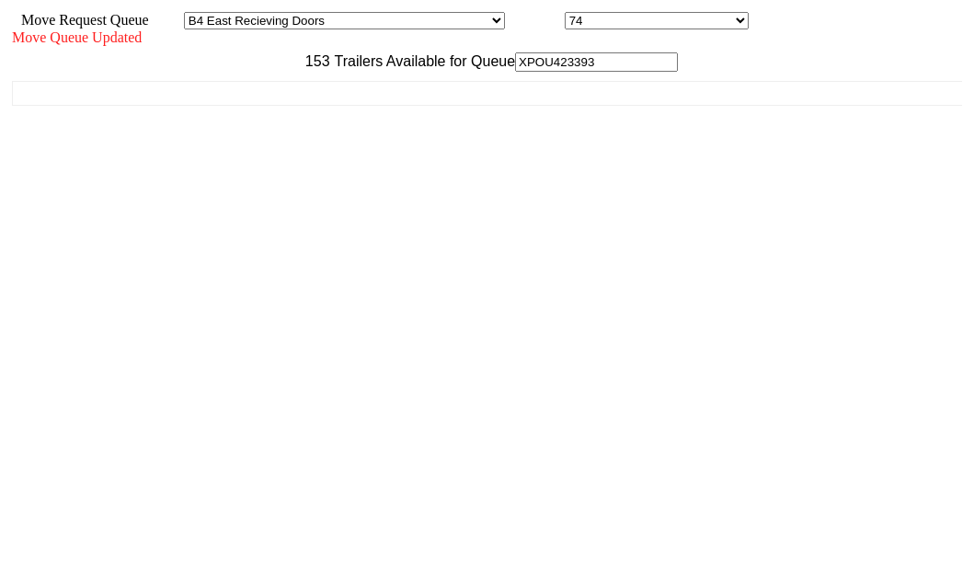
scroll to position [74, 0]
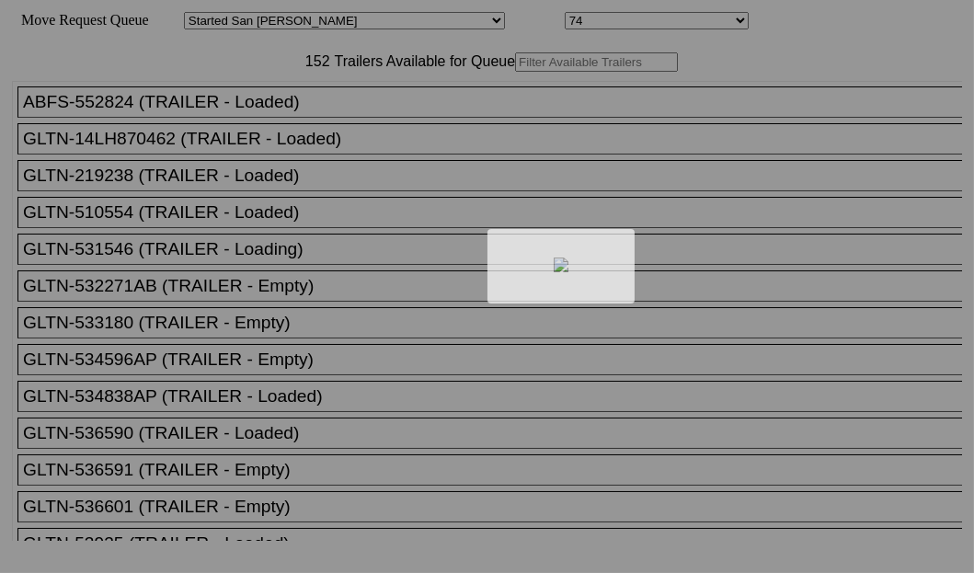
click at [251, 130] on div at bounding box center [487, 286] width 974 height 573
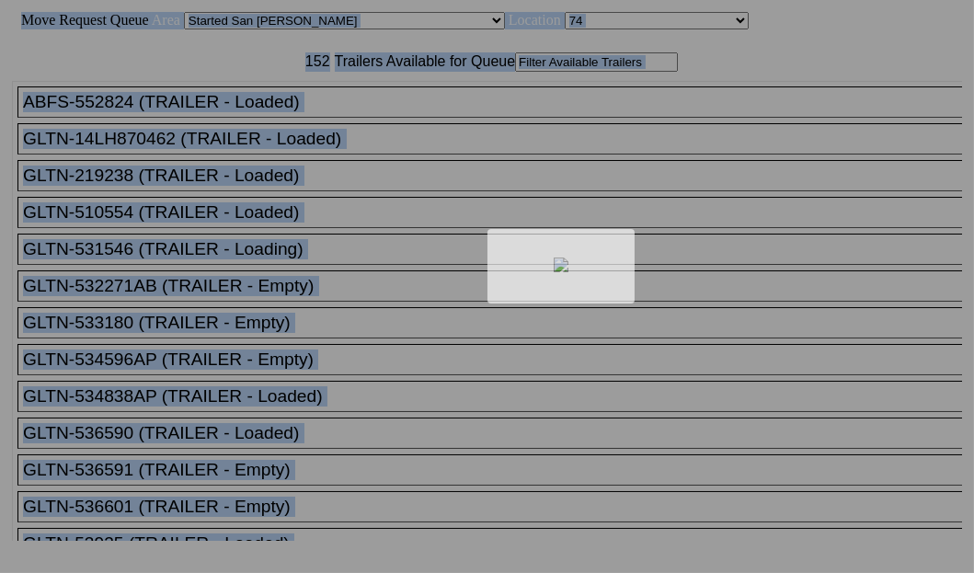
click at [252, 128] on div at bounding box center [487, 286] width 974 height 573
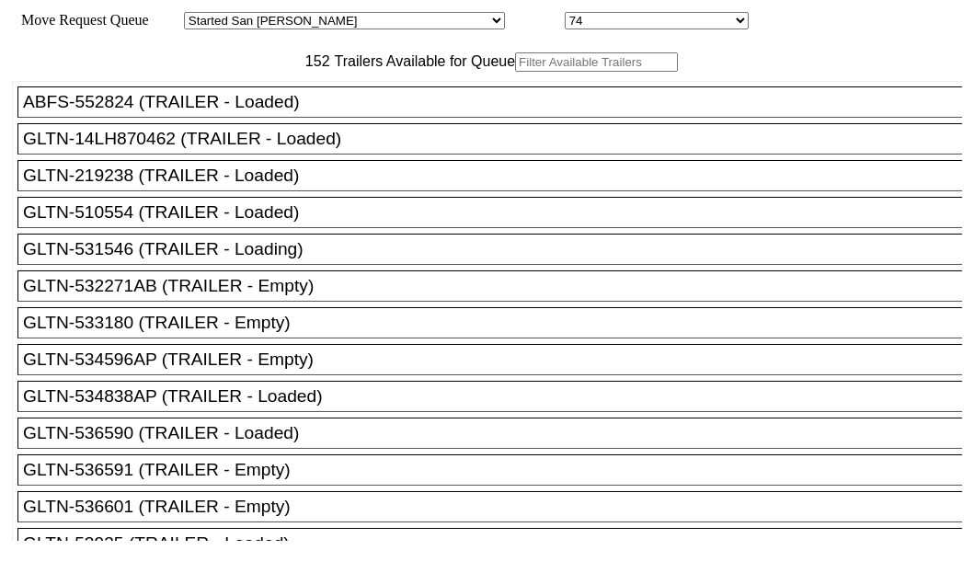
click at [515, 72] on input "text" at bounding box center [596, 61] width 163 height 19
paste input "615985"
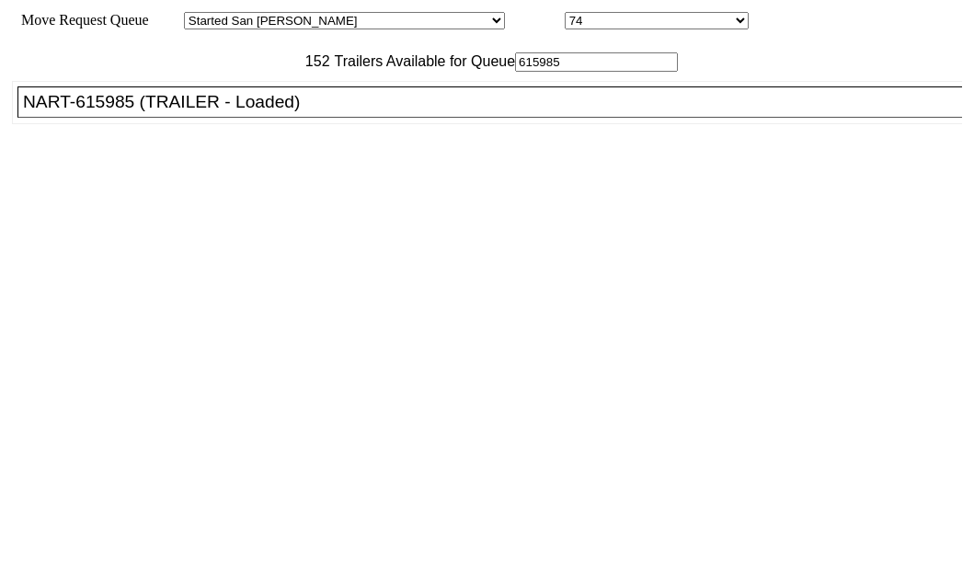
type input "615985"
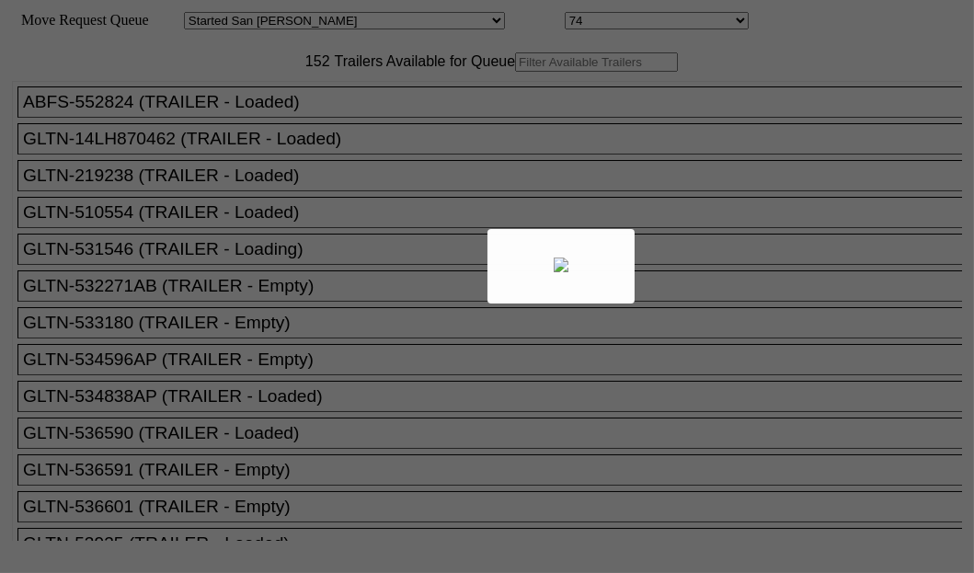
click at [254, 125] on div at bounding box center [487, 286] width 974 height 573
click at [255, 124] on body "Move Request Queue Area Started [GEOGRAPHIC_DATA][PERSON_NAME][PERSON_NAME] [GE…" at bounding box center [486, 310] width 959 height 606
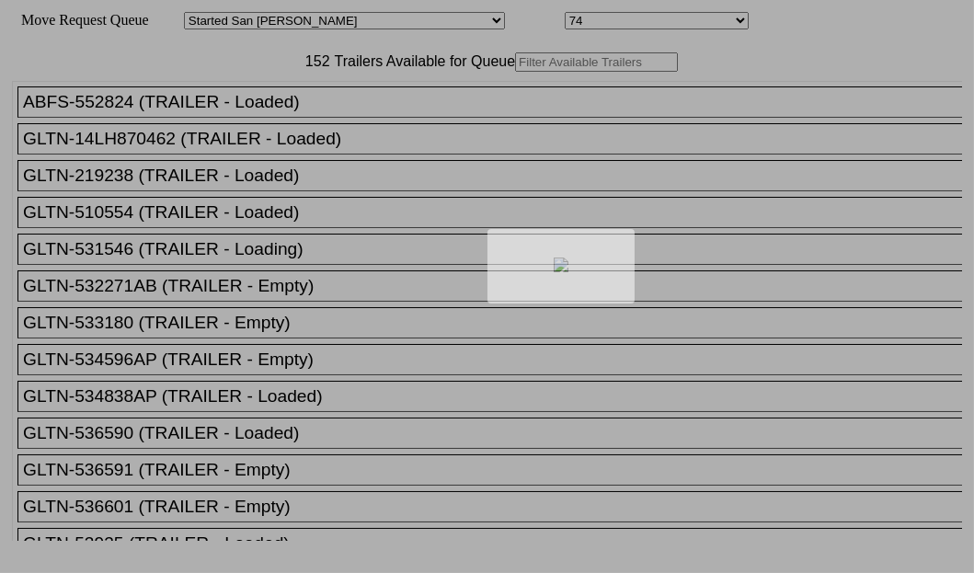
click at [255, 124] on div at bounding box center [487, 286] width 974 height 573
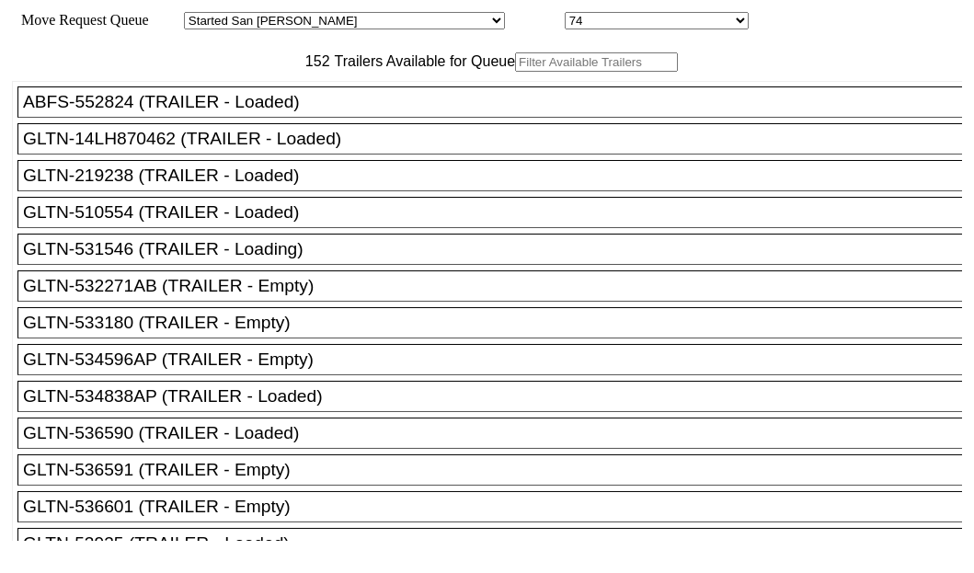
click at [515, 72] on input "text" at bounding box center [596, 61] width 163 height 19
paste input "615985"
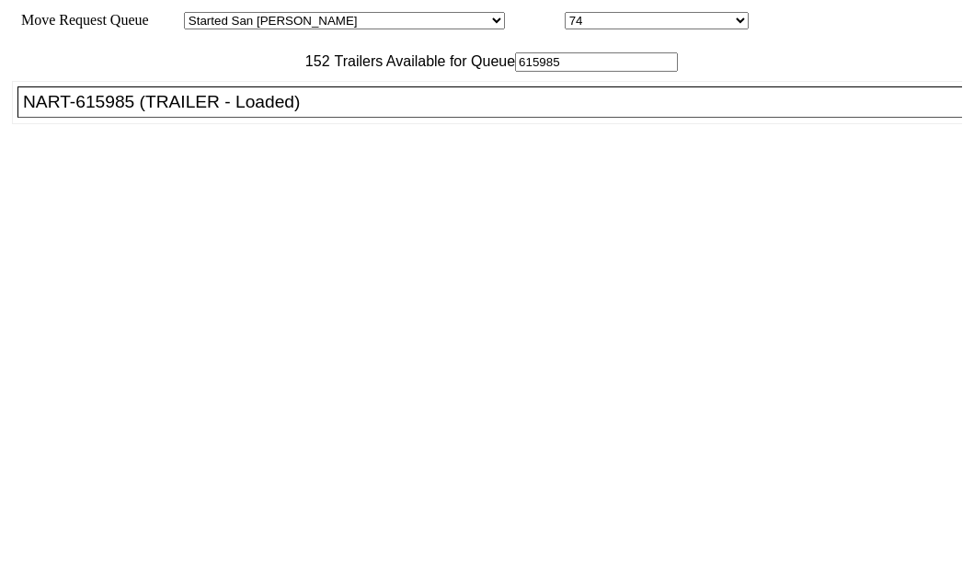
type input "615985"
click at [83, 112] on div "NART-615985 (TRAILER - Loaded)" at bounding box center [498, 102] width 950 height 20
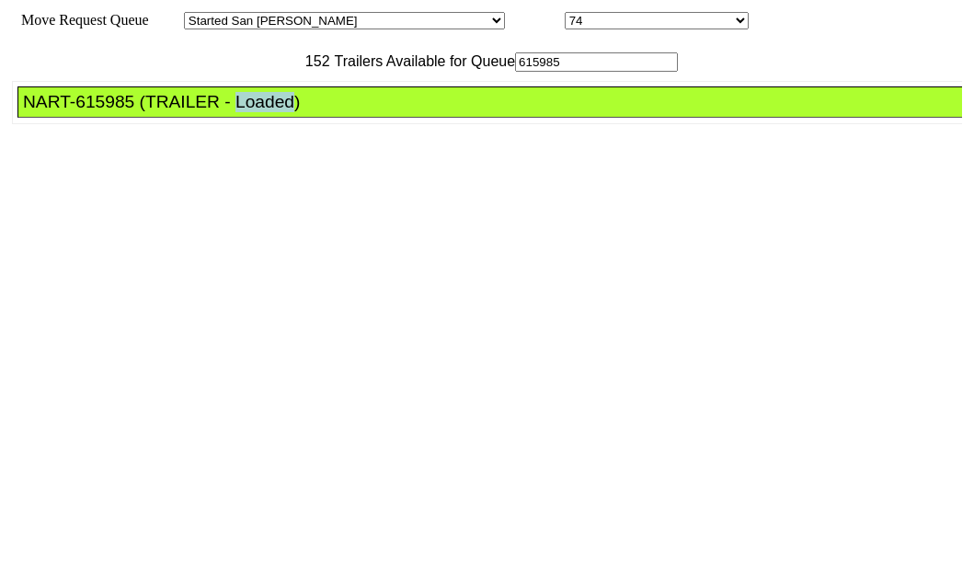
click at [83, 112] on div "NART-615985 (TRAILER - Loaded)" at bounding box center [498, 102] width 950 height 20
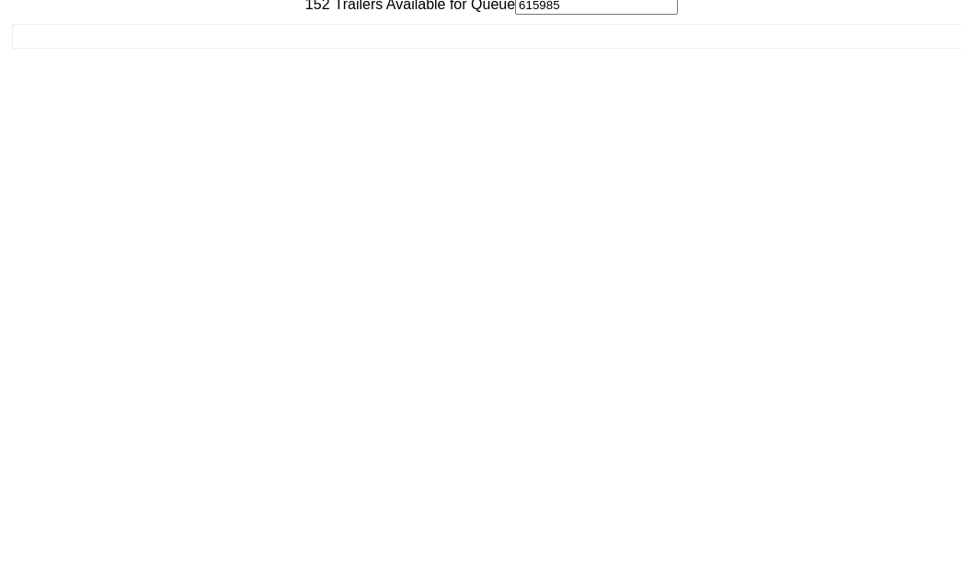
scroll to position [74, 0]
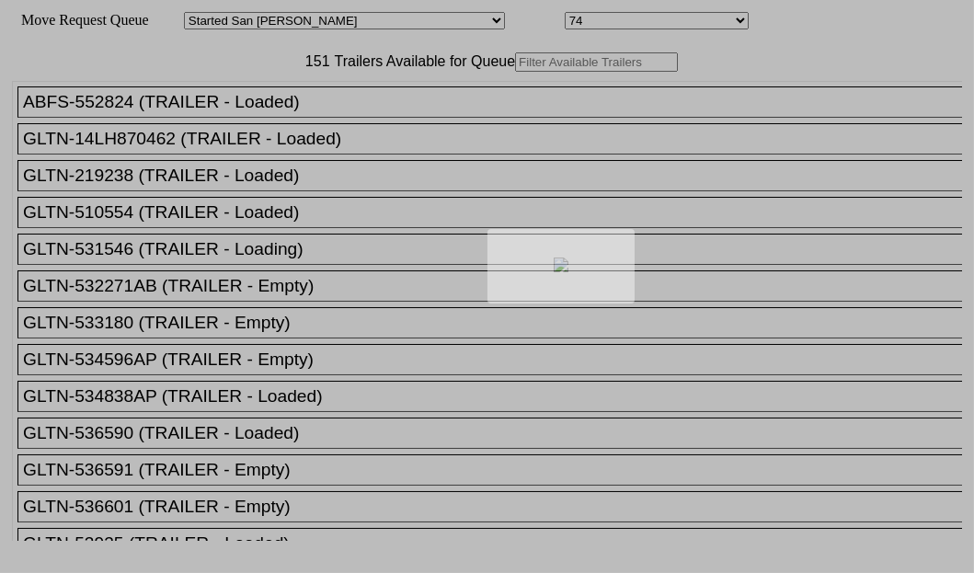
drag, startPoint x: 292, startPoint y: 133, endPoint x: 256, endPoint y: 116, distance: 39.9
click at [246, 109] on div at bounding box center [487, 286] width 974 height 573
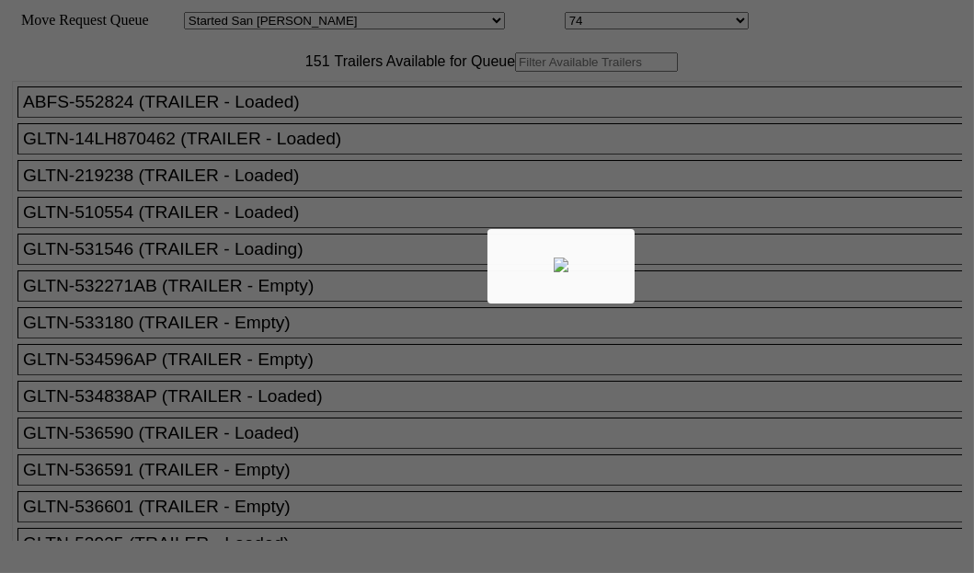
click at [256, 116] on body "Move Request Queue Area Started [GEOGRAPHIC_DATA][PERSON_NAME][PERSON_NAME] [GE…" at bounding box center [486, 310] width 959 height 606
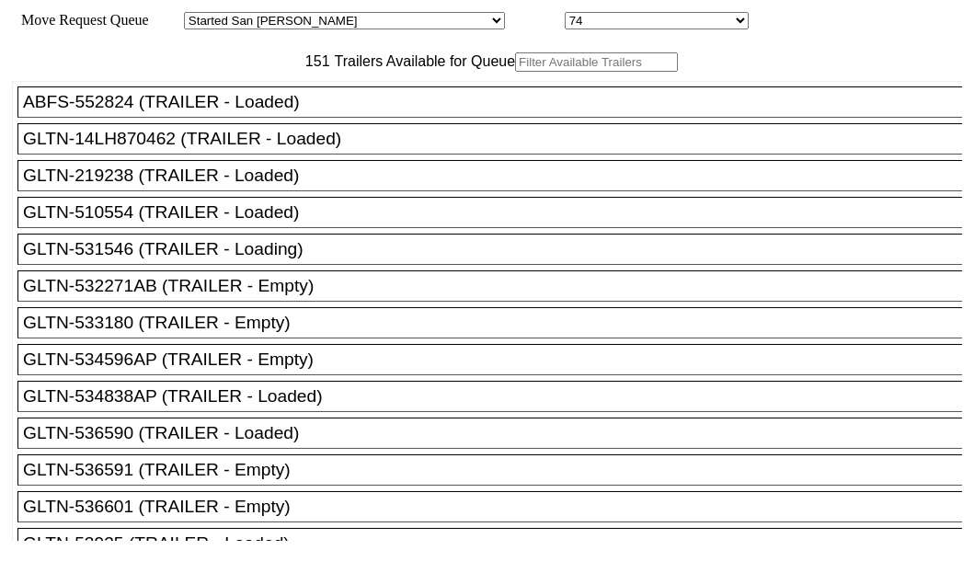
click at [515, 72] on input "text" at bounding box center [596, 61] width 163 height 19
paste input "75088"
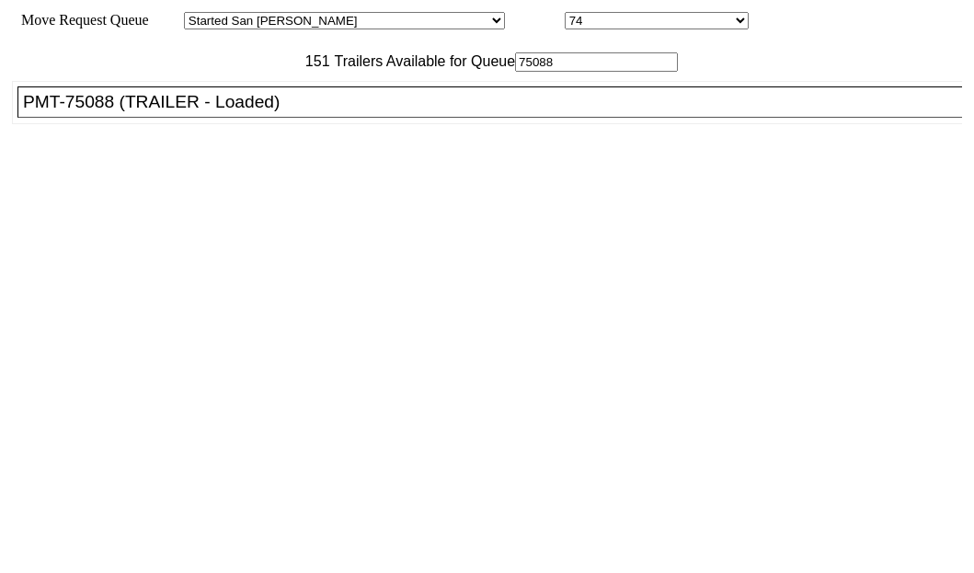
type input "75088"
click at [136, 112] on div "PMT-75088 (TRAILER - Loaded)" at bounding box center [498, 102] width 950 height 20
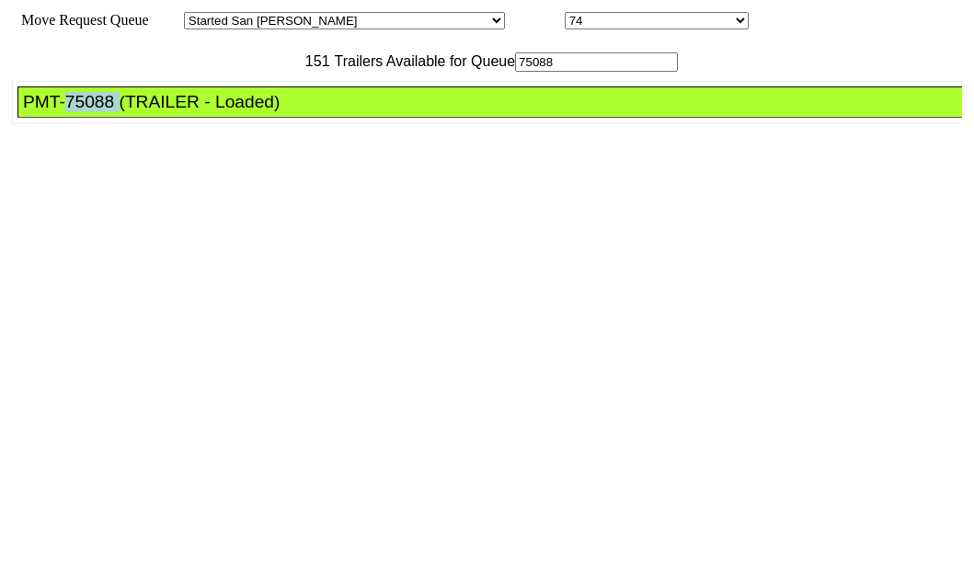
click at [136, 112] on div "PMT-75088 (TRAILER - Loaded)" at bounding box center [498, 102] width 950 height 20
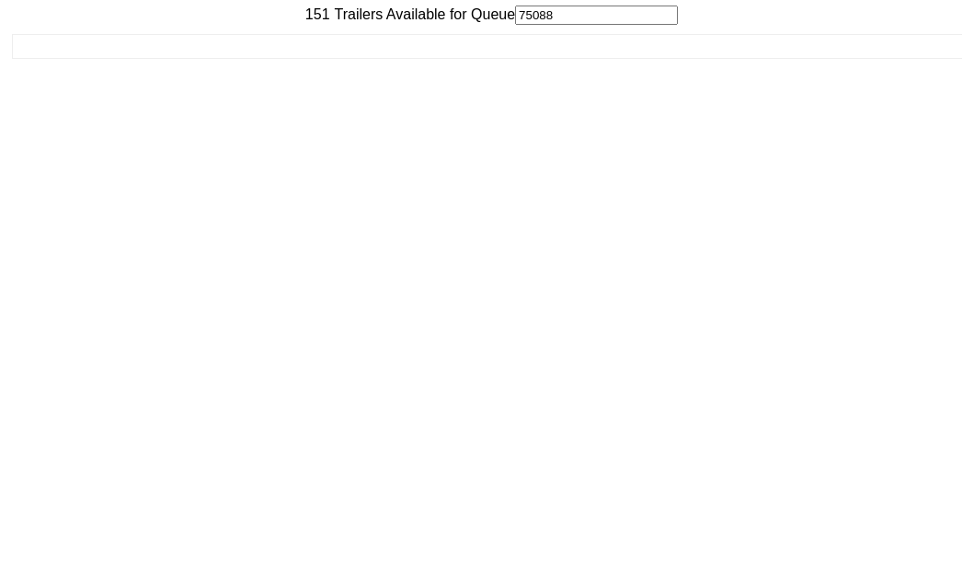
scroll to position [74, 0]
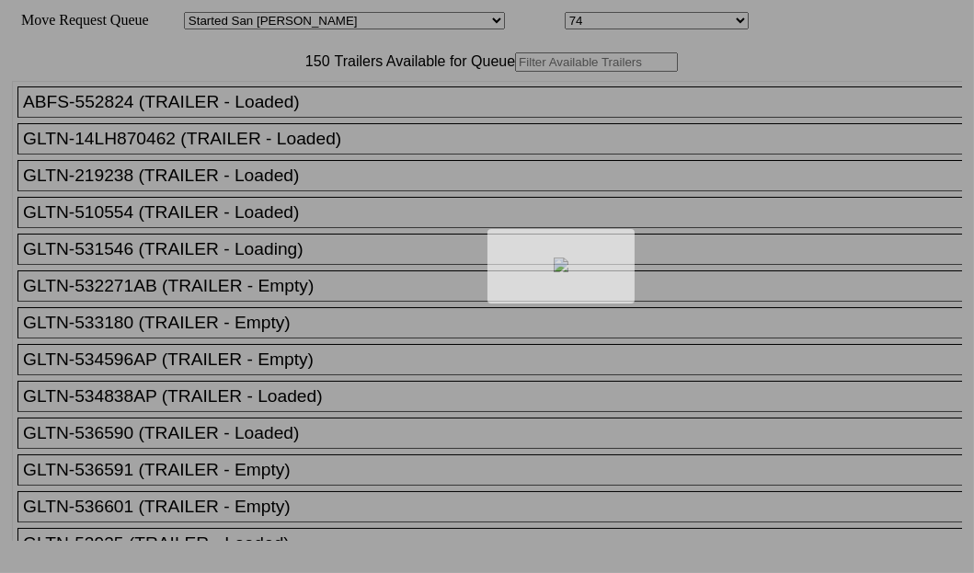
click at [237, 120] on div at bounding box center [487, 286] width 974 height 573
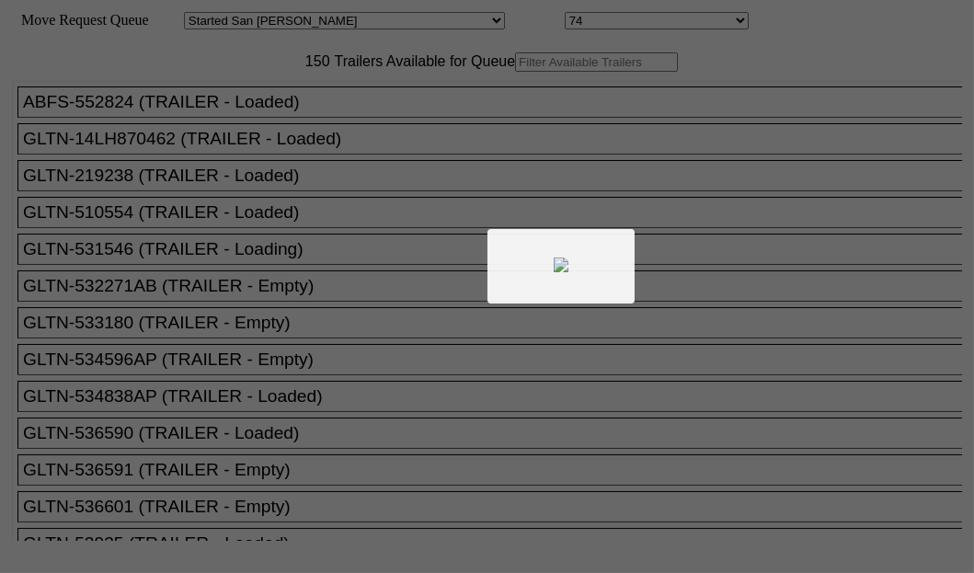
click at [238, 118] on body "Move Request Queue Area Started [GEOGRAPHIC_DATA][PERSON_NAME][PERSON_NAME] [GE…" at bounding box center [486, 310] width 959 height 606
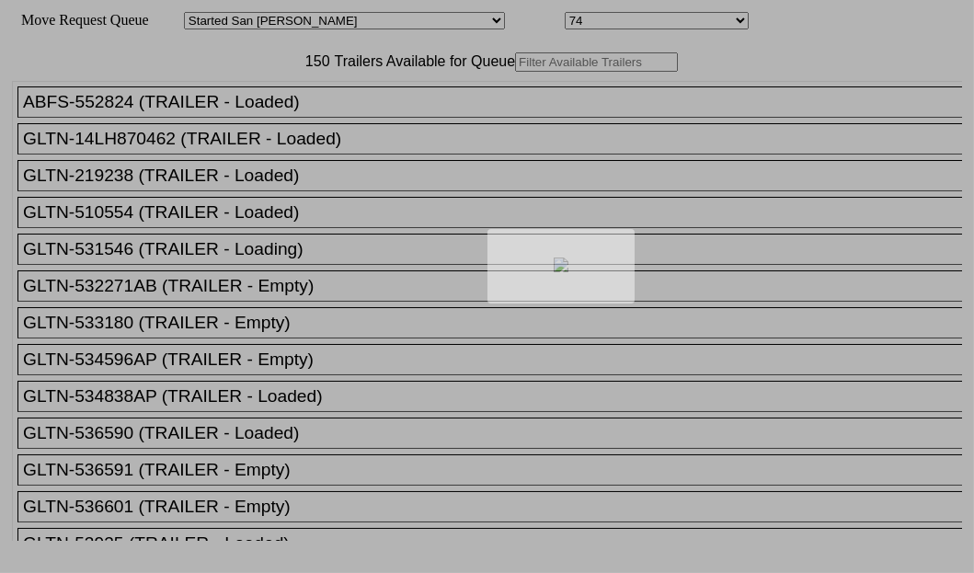
click at [238, 119] on div at bounding box center [487, 286] width 974 height 573
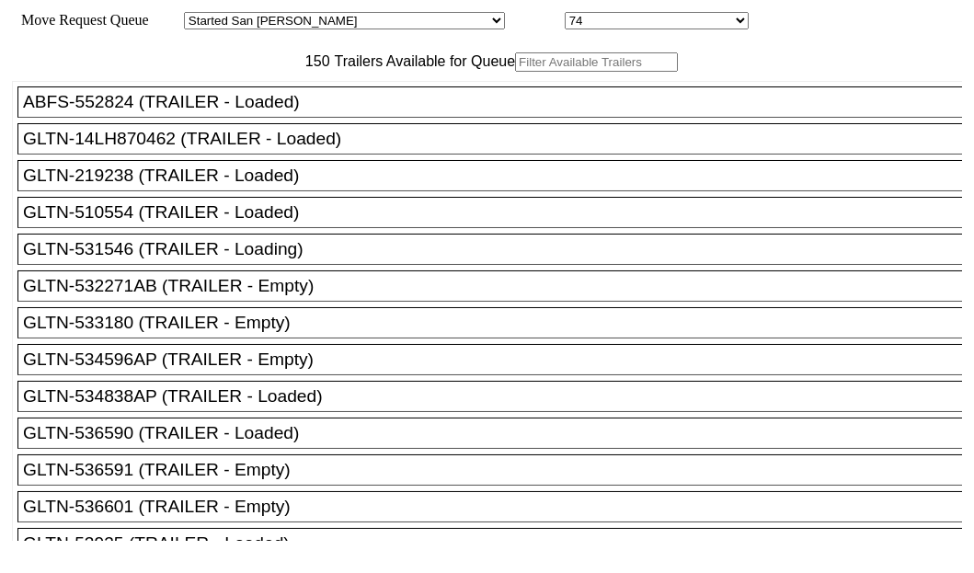
click at [515, 72] on input "text" at bounding box center [596, 61] width 163 height 19
paste input "415799"
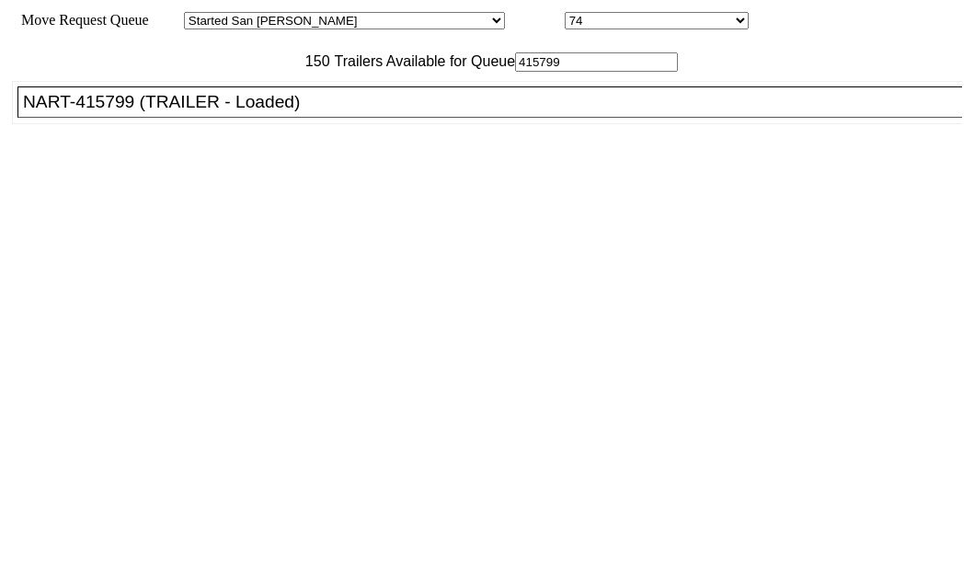
type input "415799"
click at [154, 112] on div "NART-415799 (TRAILER - Loaded)" at bounding box center [498, 102] width 950 height 20
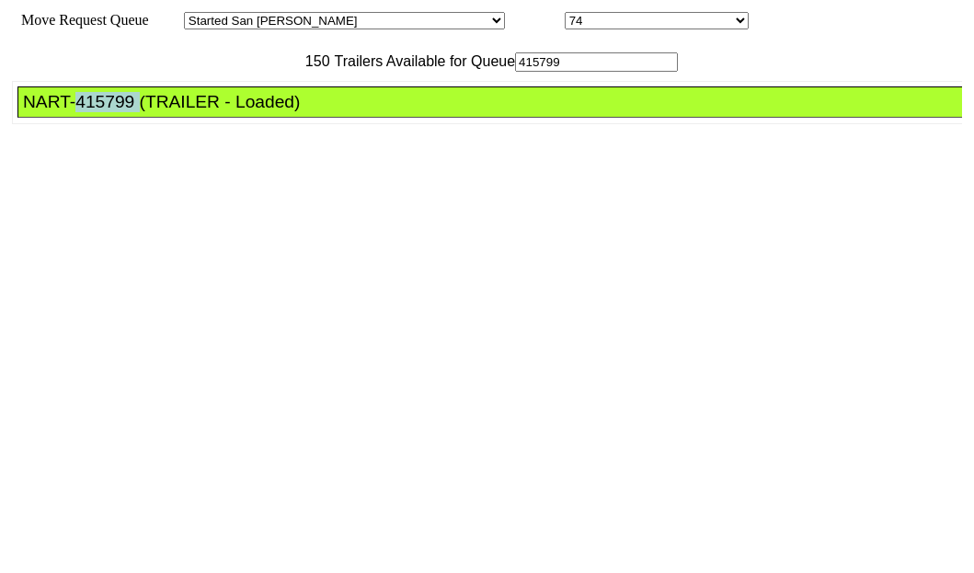
click at [154, 112] on div "NART-415799 (TRAILER - Loaded)" at bounding box center [498, 102] width 950 height 20
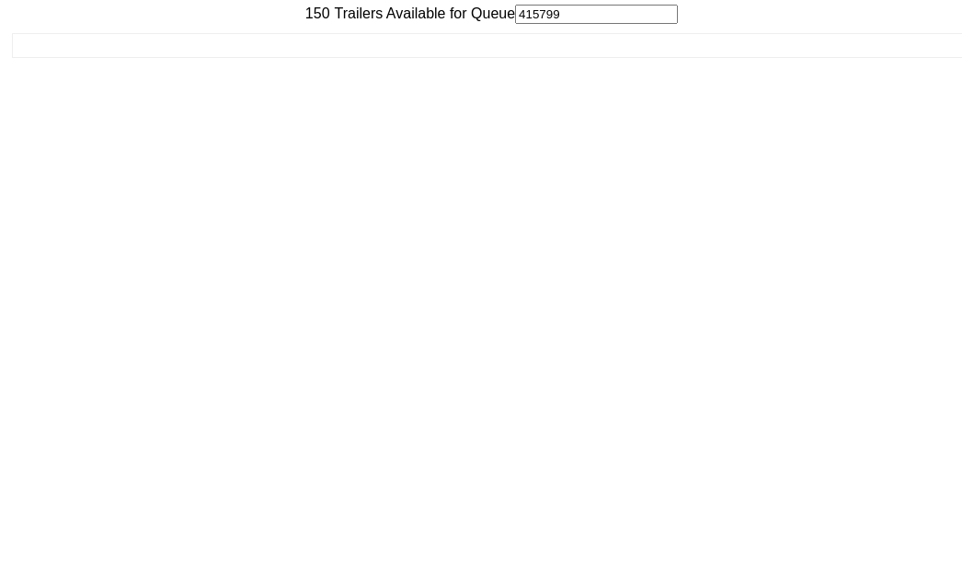
scroll to position [74, 0]
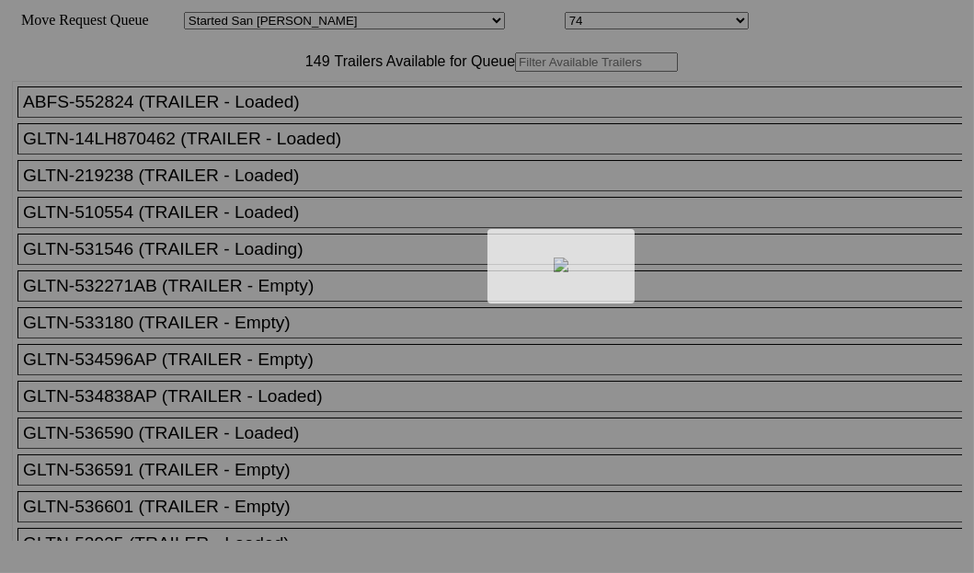
click at [313, 114] on div at bounding box center [487, 286] width 974 height 573
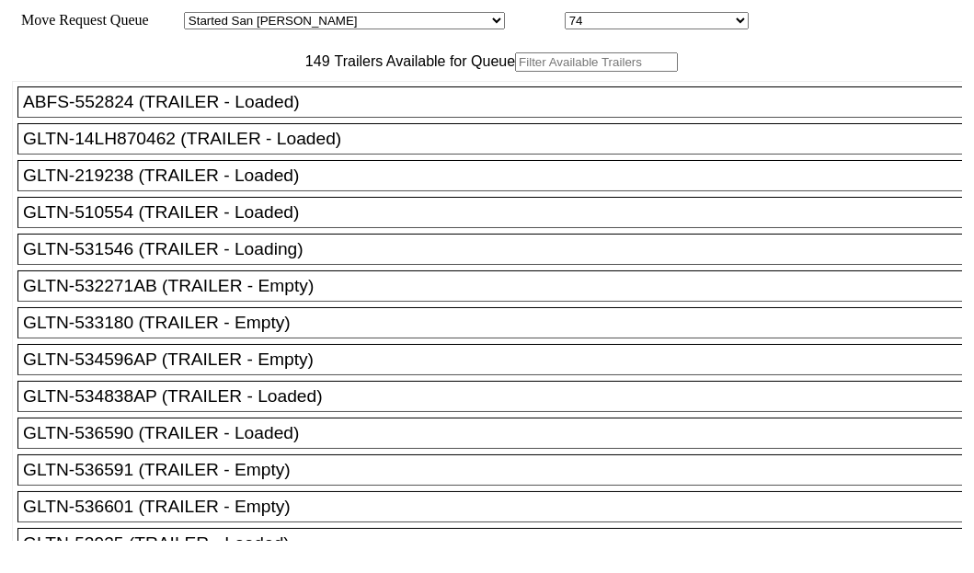
click at [515, 72] on input "text" at bounding box center [596, 61] width 163 height 19
paste input "TA160097"
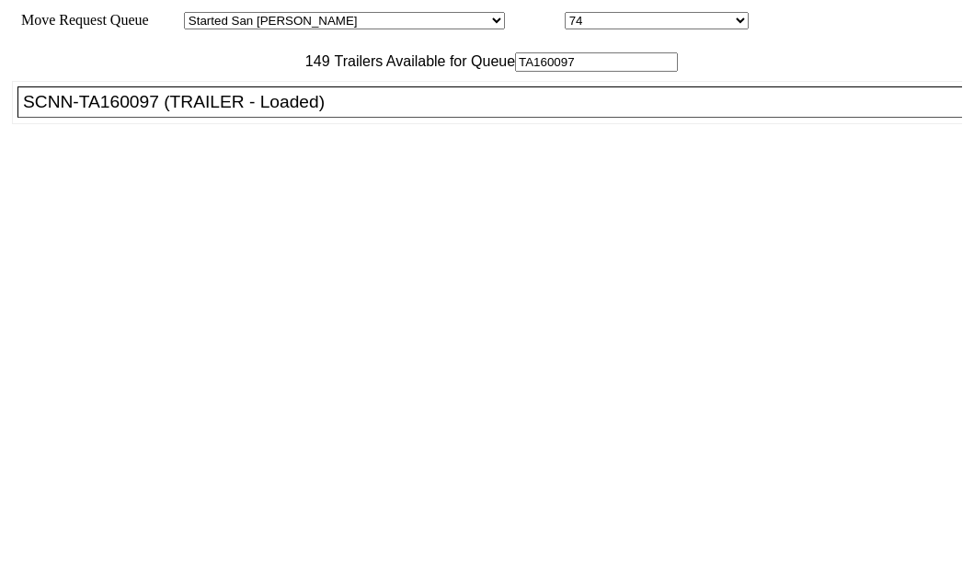
type input "TA160097"
click at [123, 112] on div "SCNN-TA160097 (TRAILER - Loaded)" at bounding box center [498, 102] width 950 height 20
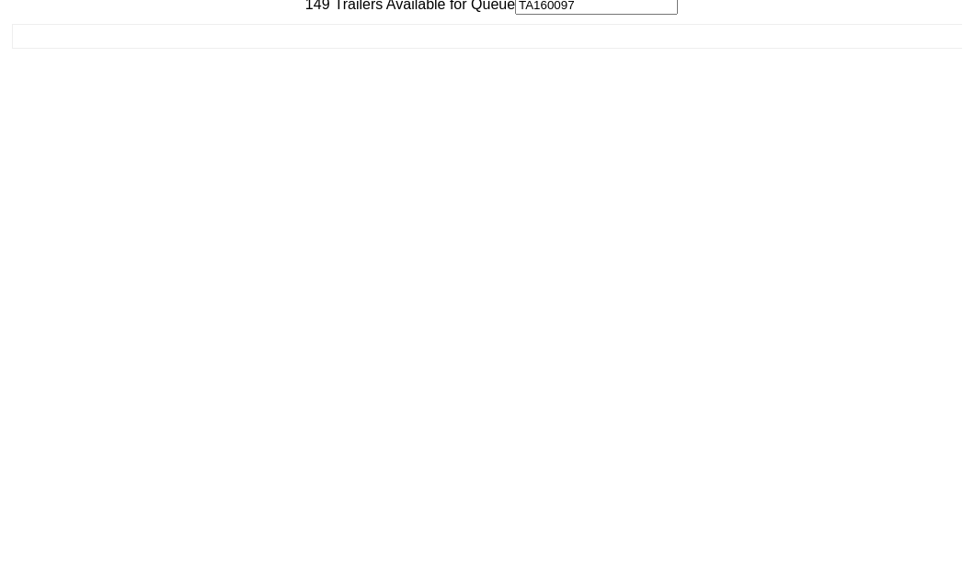
scroll to position [74, 0]
